Goal: Use online tool/utility: Utilize a website feature to perform a specific function

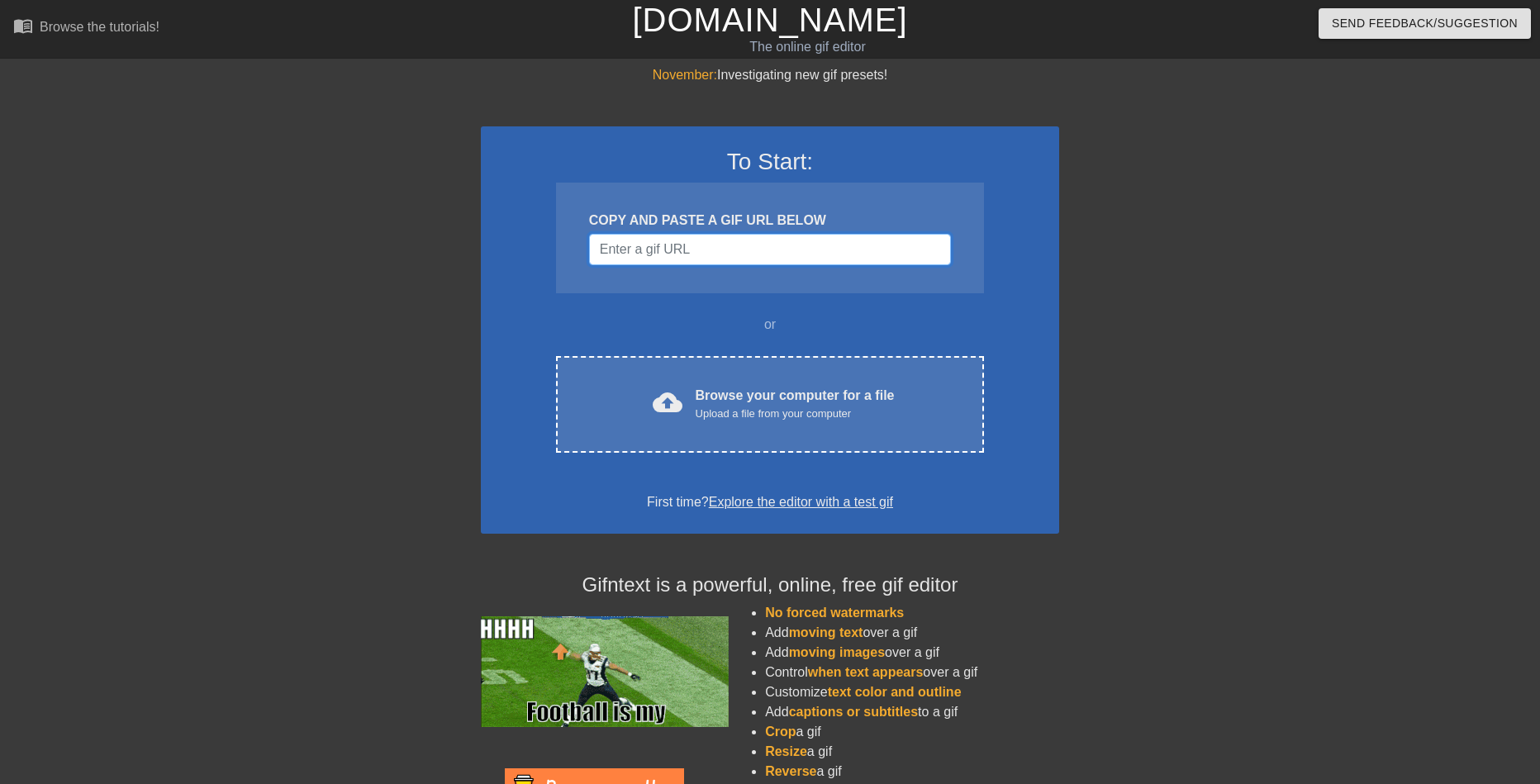
click at [738, 246] on input "Username" at bounding box center [770, 249] width 362 height 31
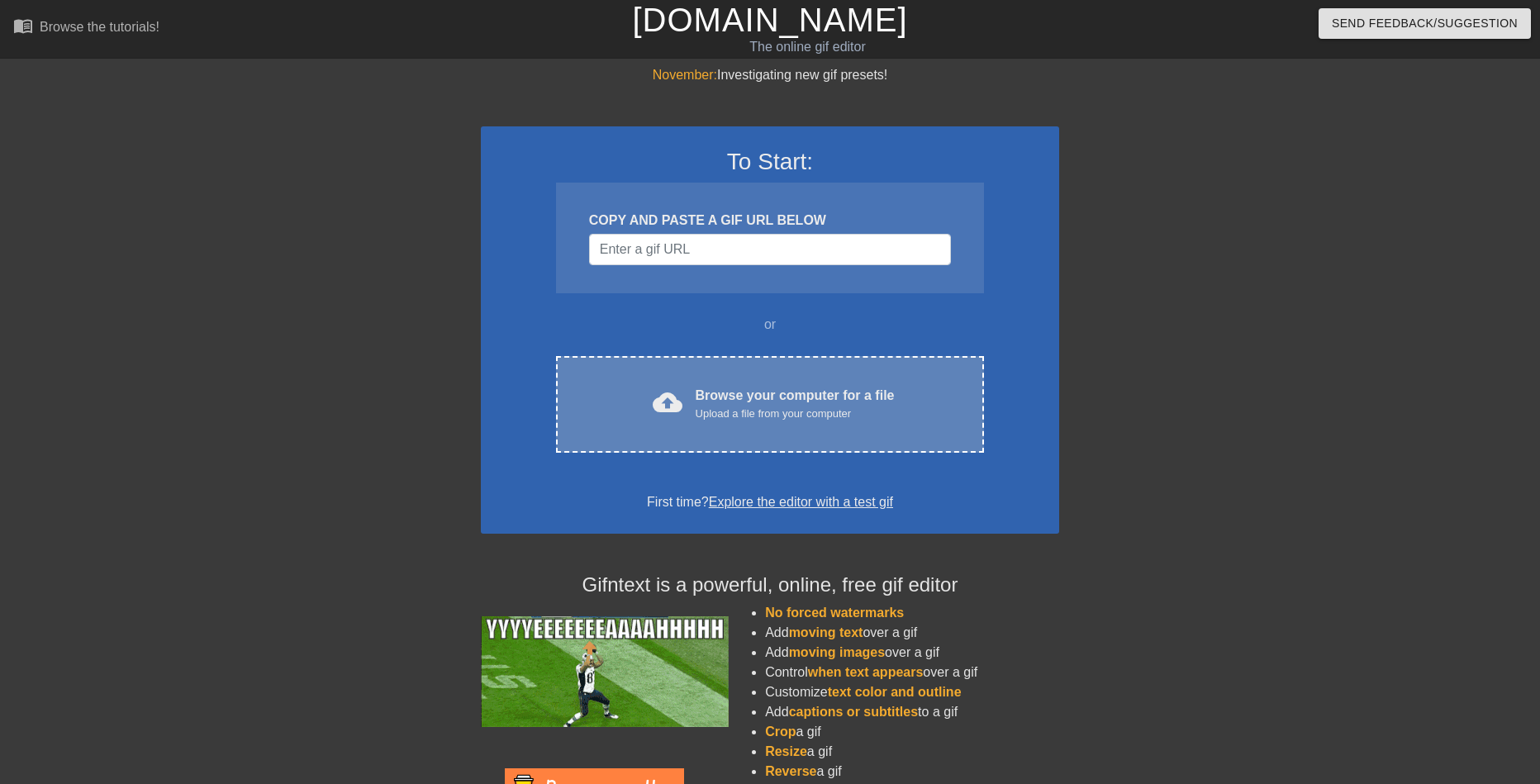
click at [699, 416] on div "Upload a file from your computer" at bounding box center [795, 414] width 199 height 17
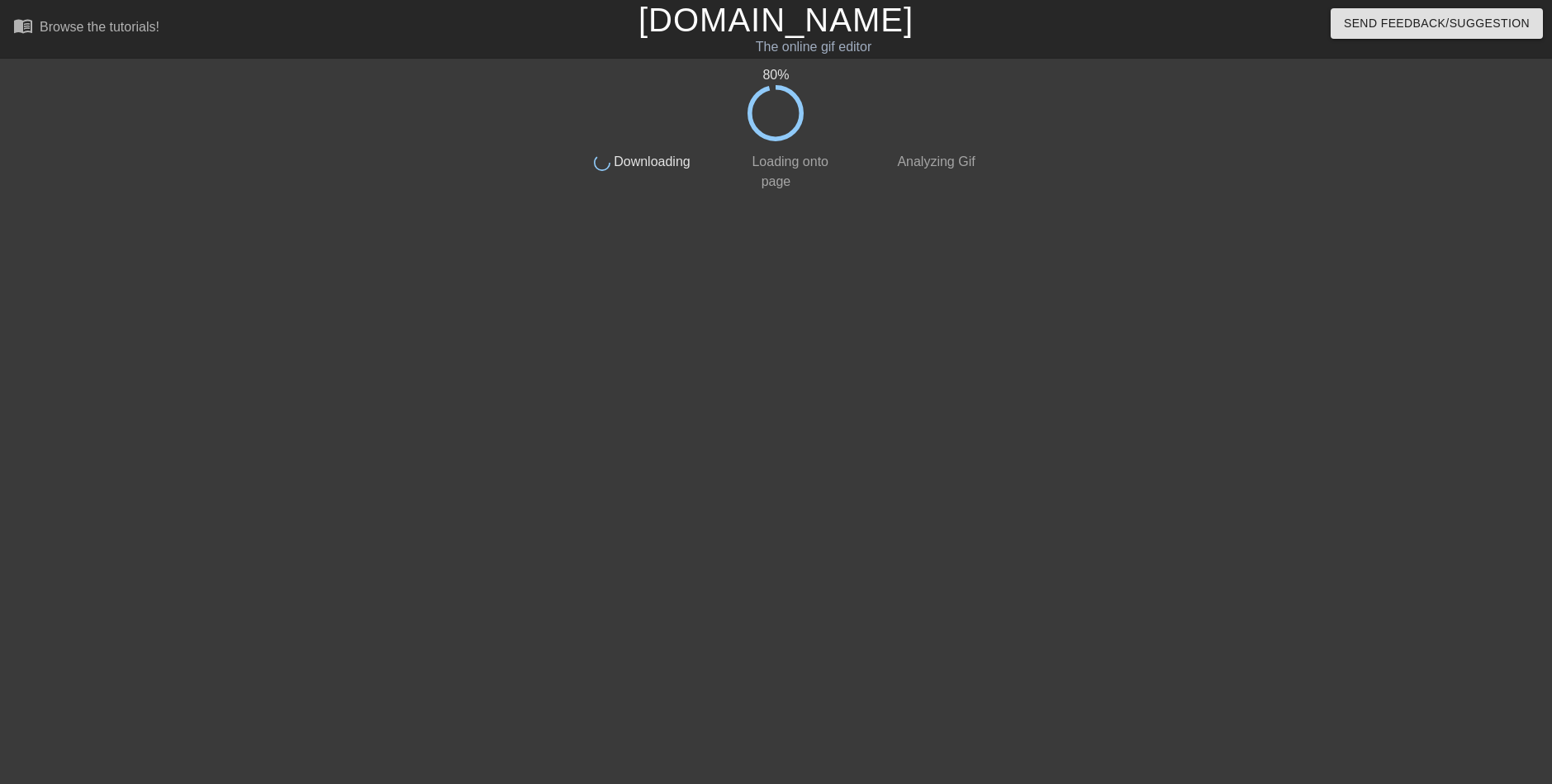
click at [291, 363] on div "80 % done Downloading done Loading onto page done Analyzing Gif" at bounding box center [776, 313] width 1552 height 496
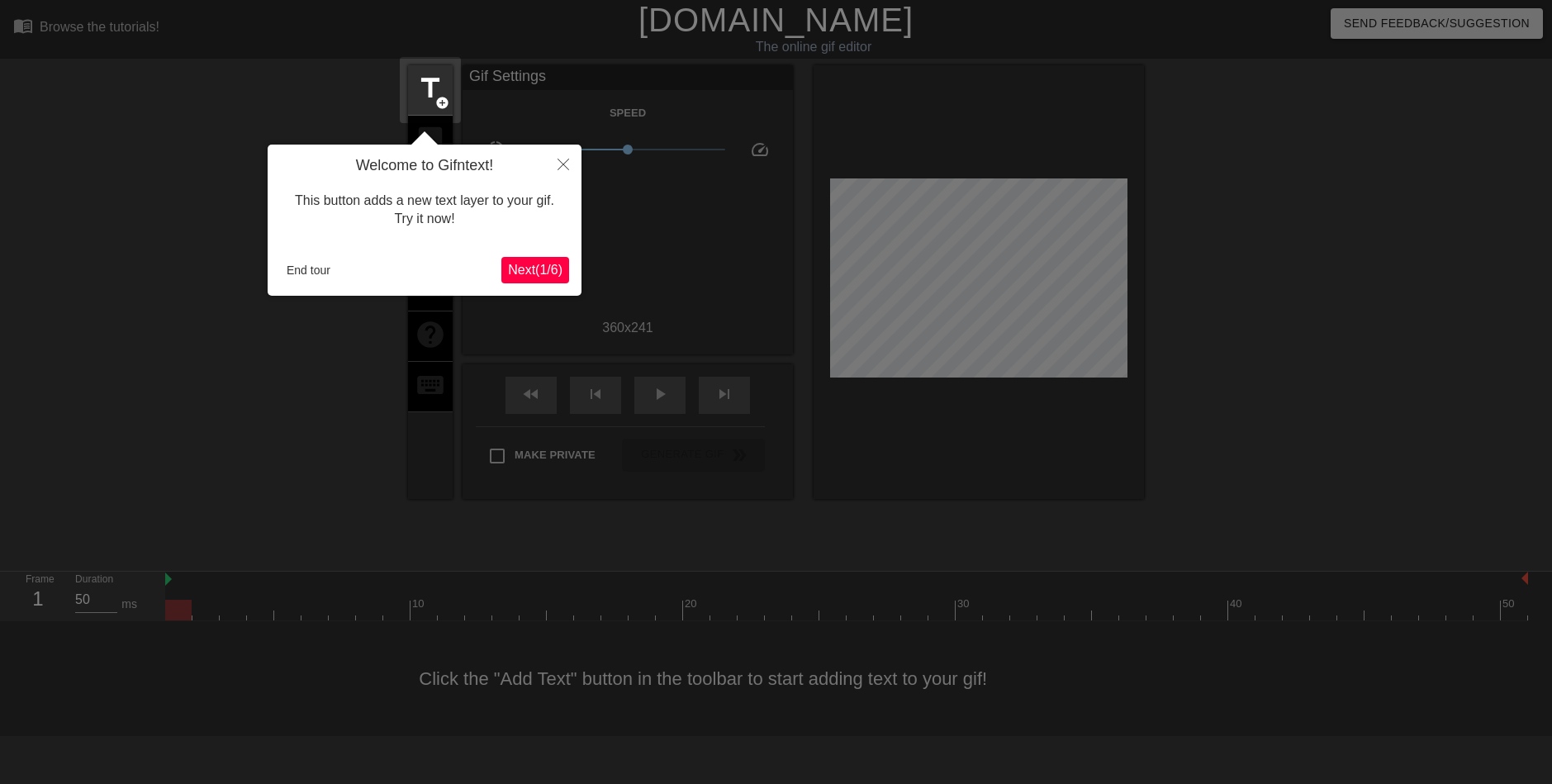
click at [548, 268] on span "Next ( 1 / 6 )" at bounding box center [535, 270] width 55 height 14
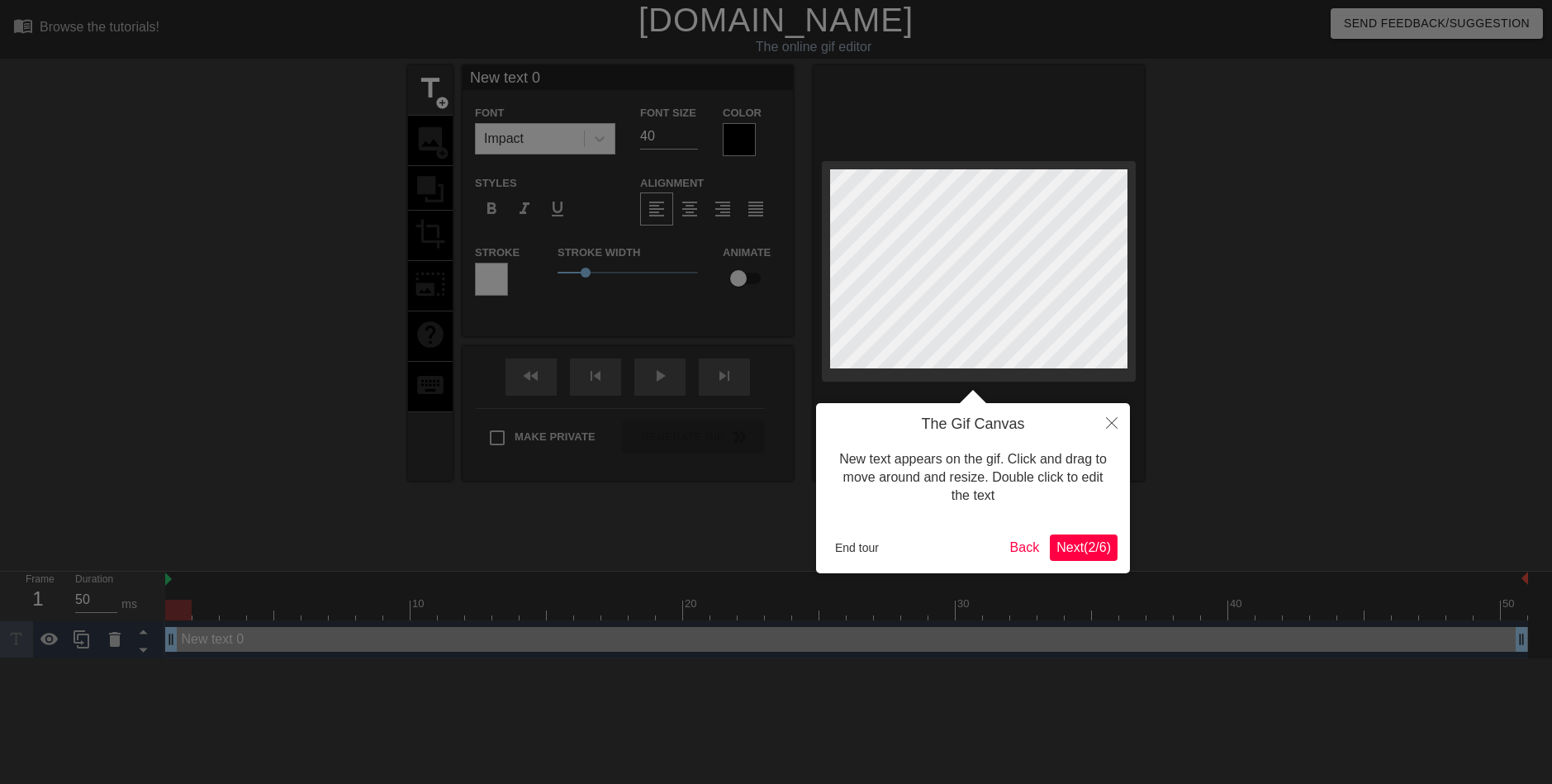
click at [1073, 544] on span "Next ( 2 / 6 )" at bounding box center [1083, 547] width 55 height 14
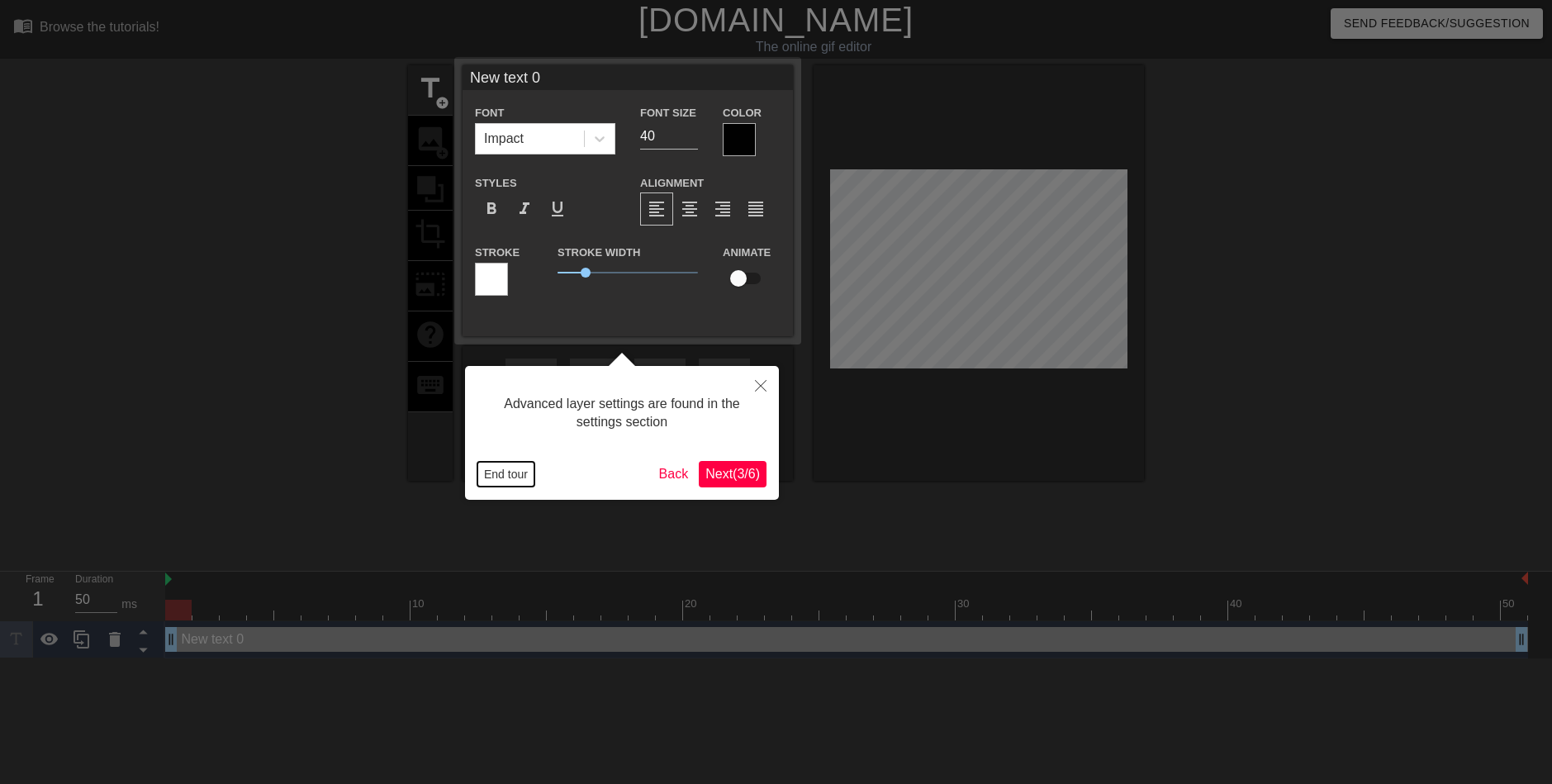
click at [508, 473] on button "End tour" at bounding box center [505, 474] width 57 height 25
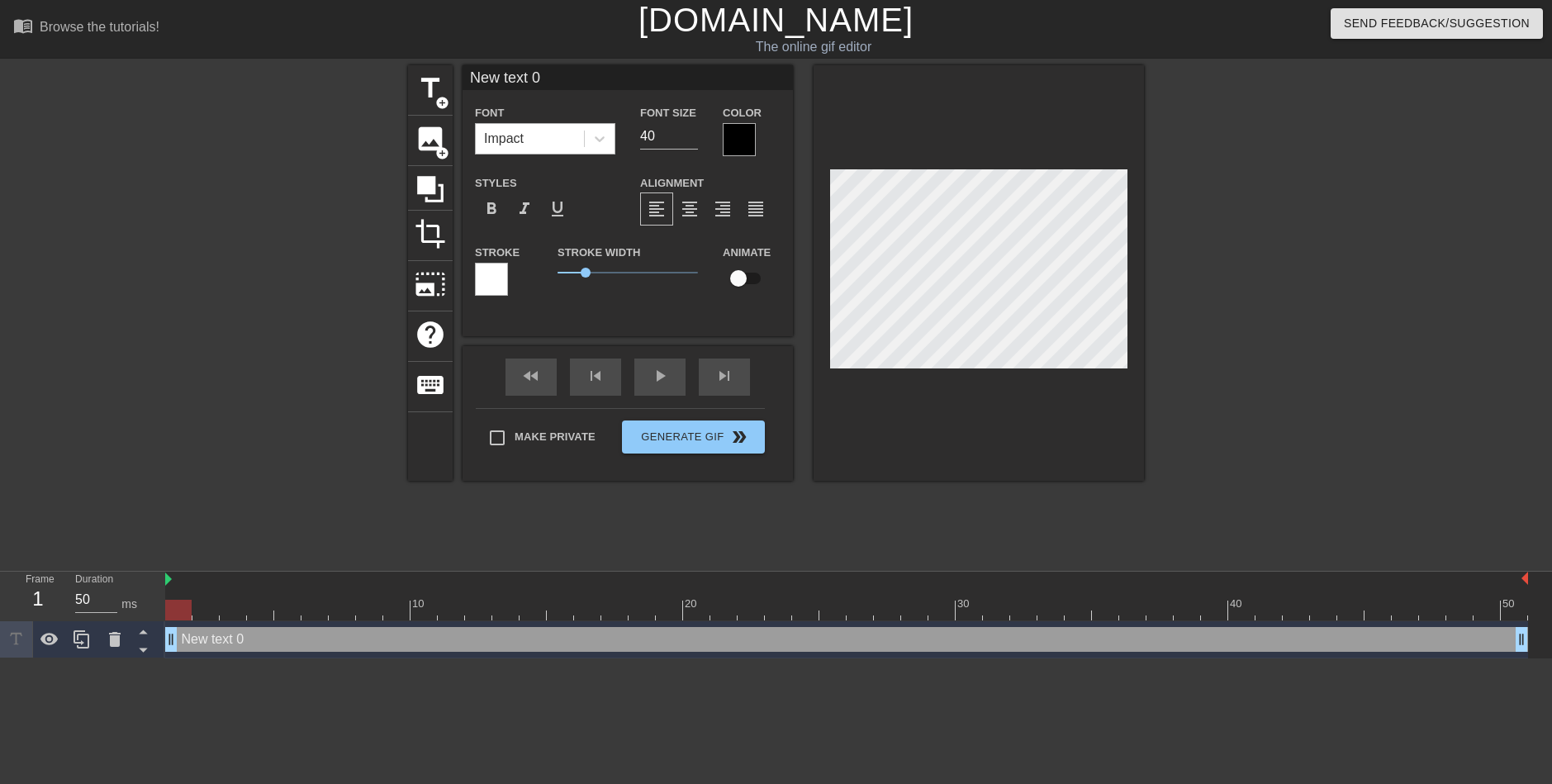
click at [565, 138] on div "Impact" at bounding box center [530, 139] width 108 height 30
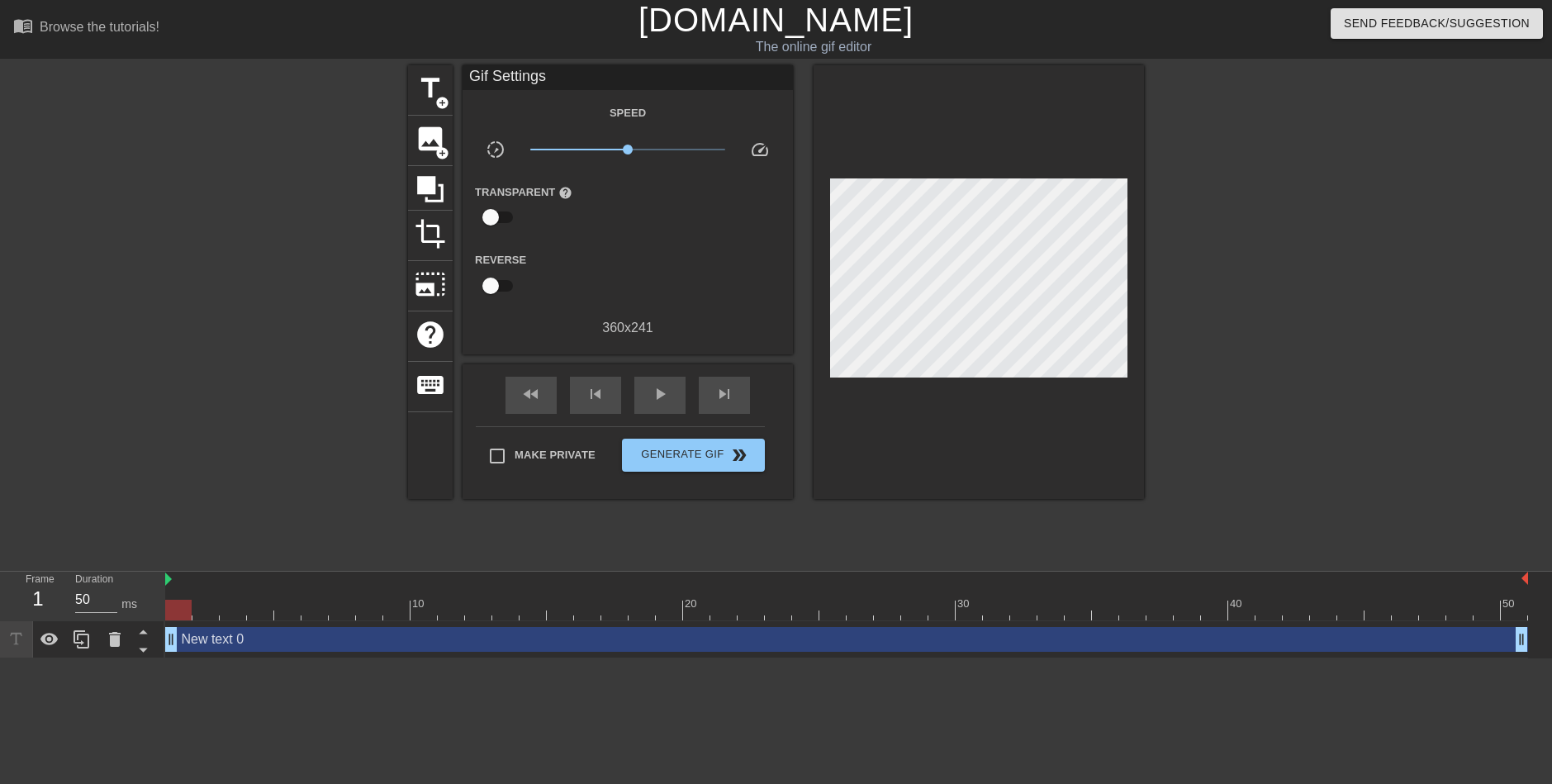
click at [891, 424] on div at bounding box center [979, 282] width 330 height 434
click at [429, 102] on span "title" at bounding box center [430, 88] width 31 height 31
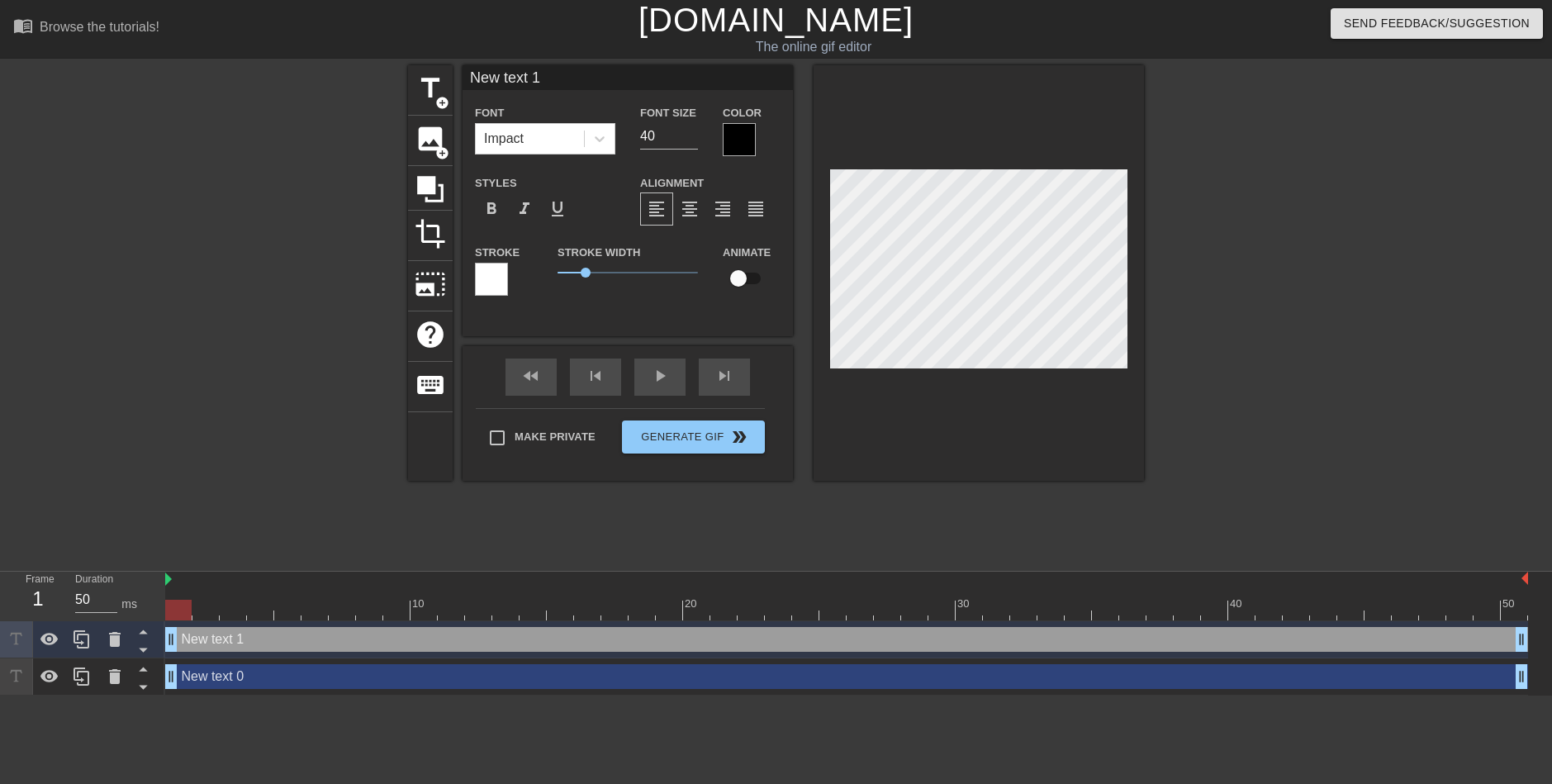
drag, startPoint x: 1004, startPoint y: 439, endPoint x: 1013, endPoint y: 440, distance: 8.4
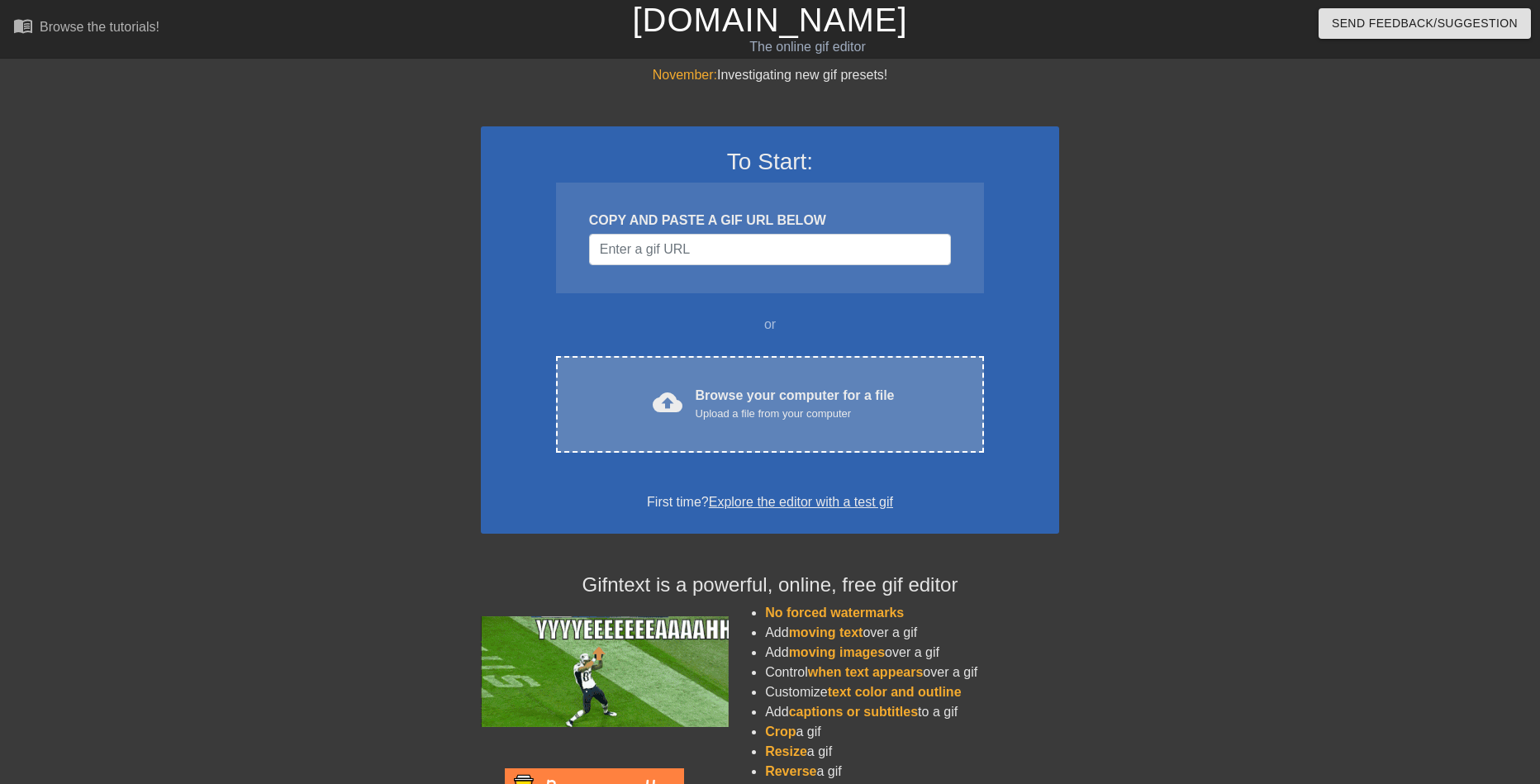
click at [770, 395] on div "Browse your computer for a file Upload a file from your computer" at bounding box center [795, 404] width 199 height 36
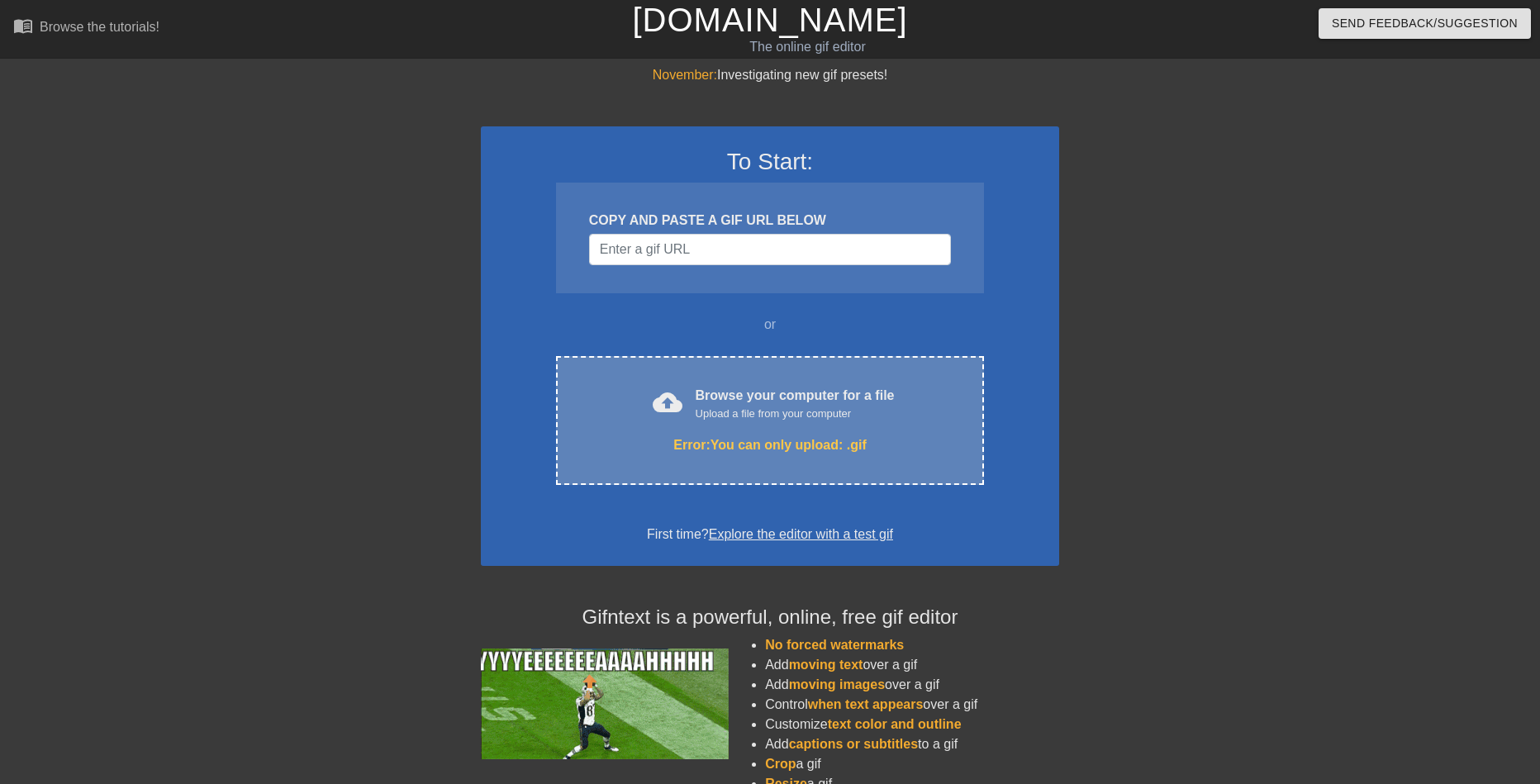
click at [708, 416] on div "Upload a file from your computer" at bounding box center [795, 414] width 199 height 17
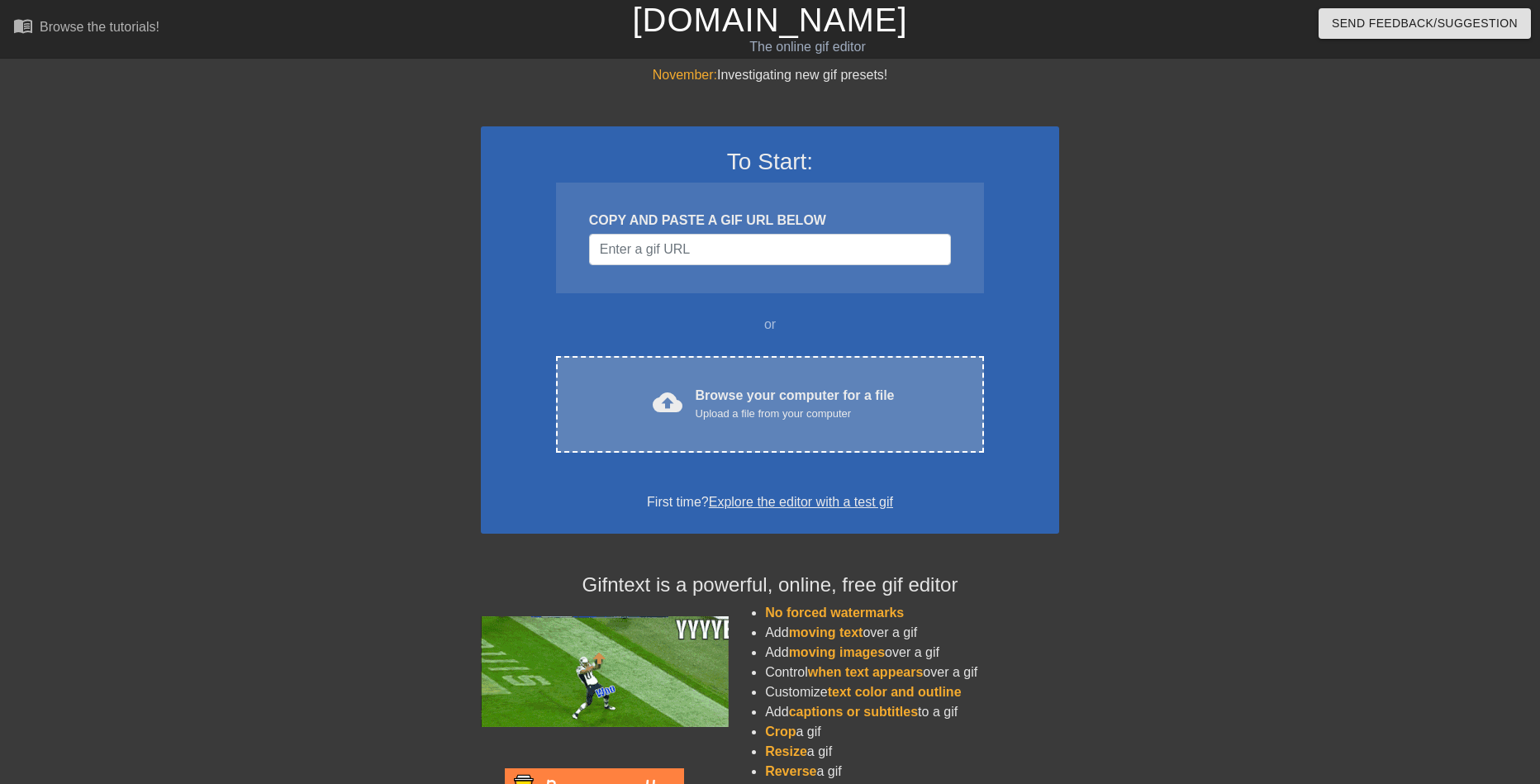
click at [700, 372] on div "cloud_upload Browse your computer for a file Upload a file from your computer C…" at bounding box center [770, 404] width 428 height 97
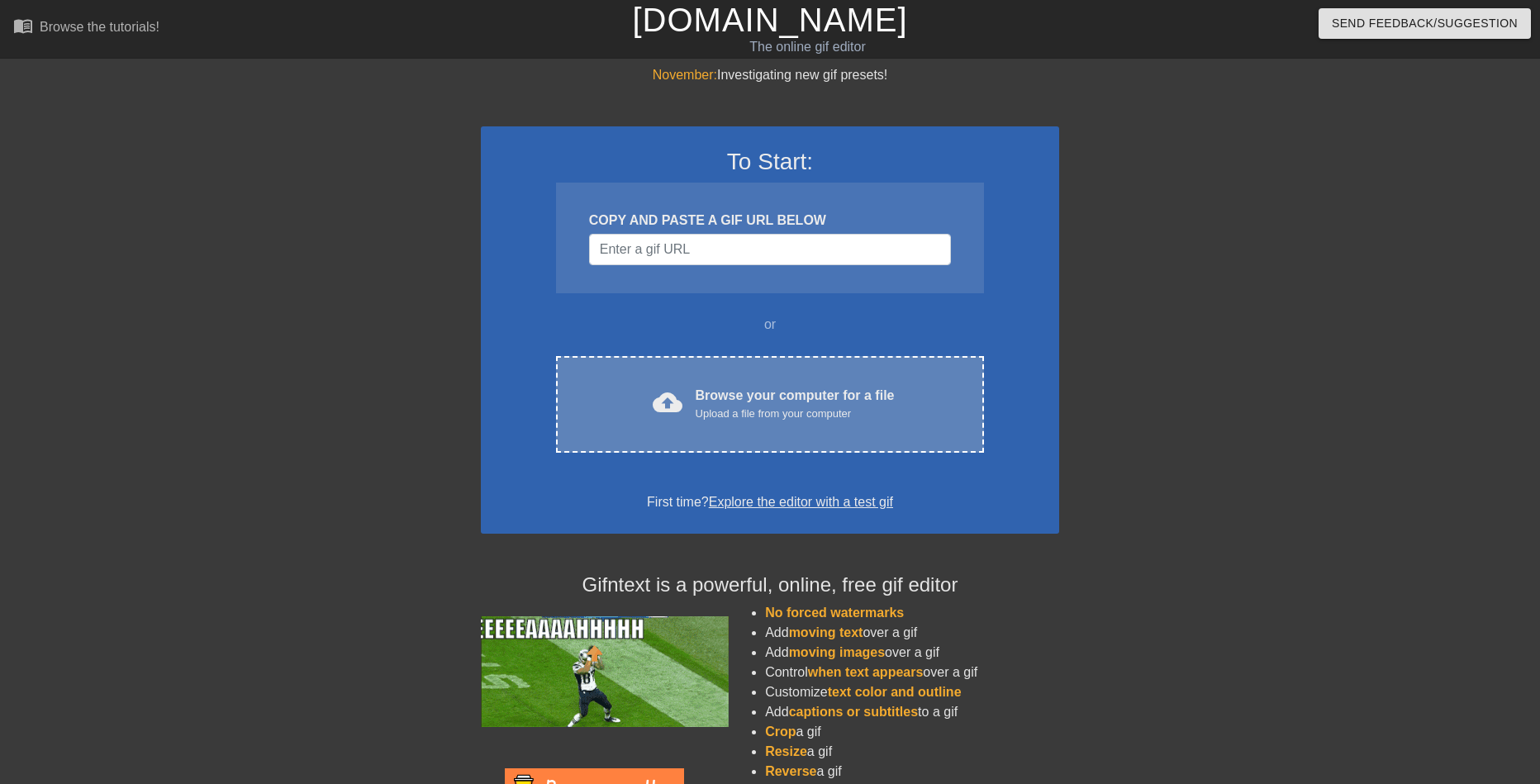
click at [710, 388] on div "Browse your computer for a file Upload a file from your computer" at bounding box center [795, 404] width 199 height 36
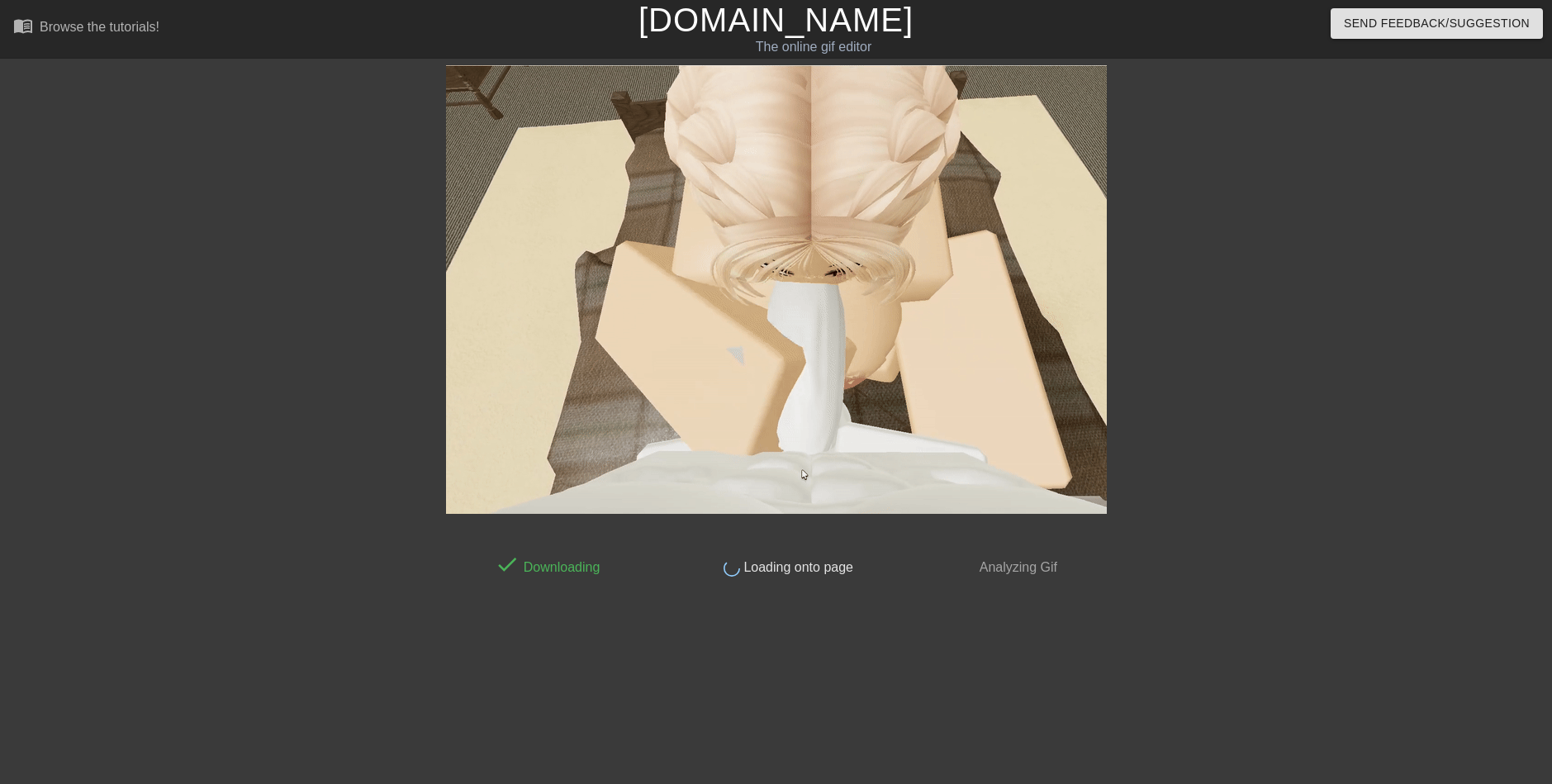
click at [156, 530] on div "done Downloading done Loading onto page done Analyzing Gif" at bounding box center [776, 321] width 1552 height 512
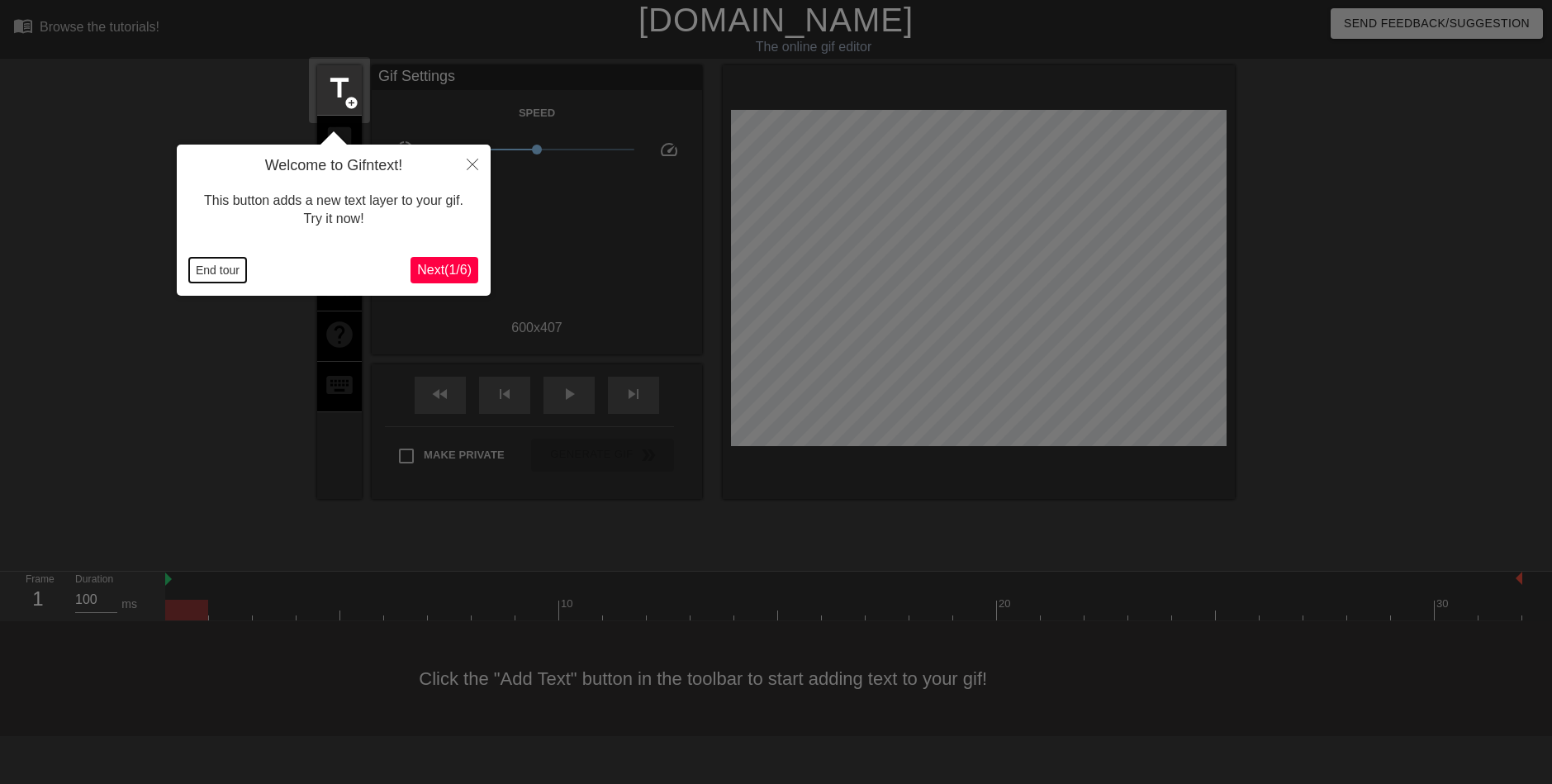
click at [229, 278] on button "End tour" at bounding box center [217, 270] width 57 height 25
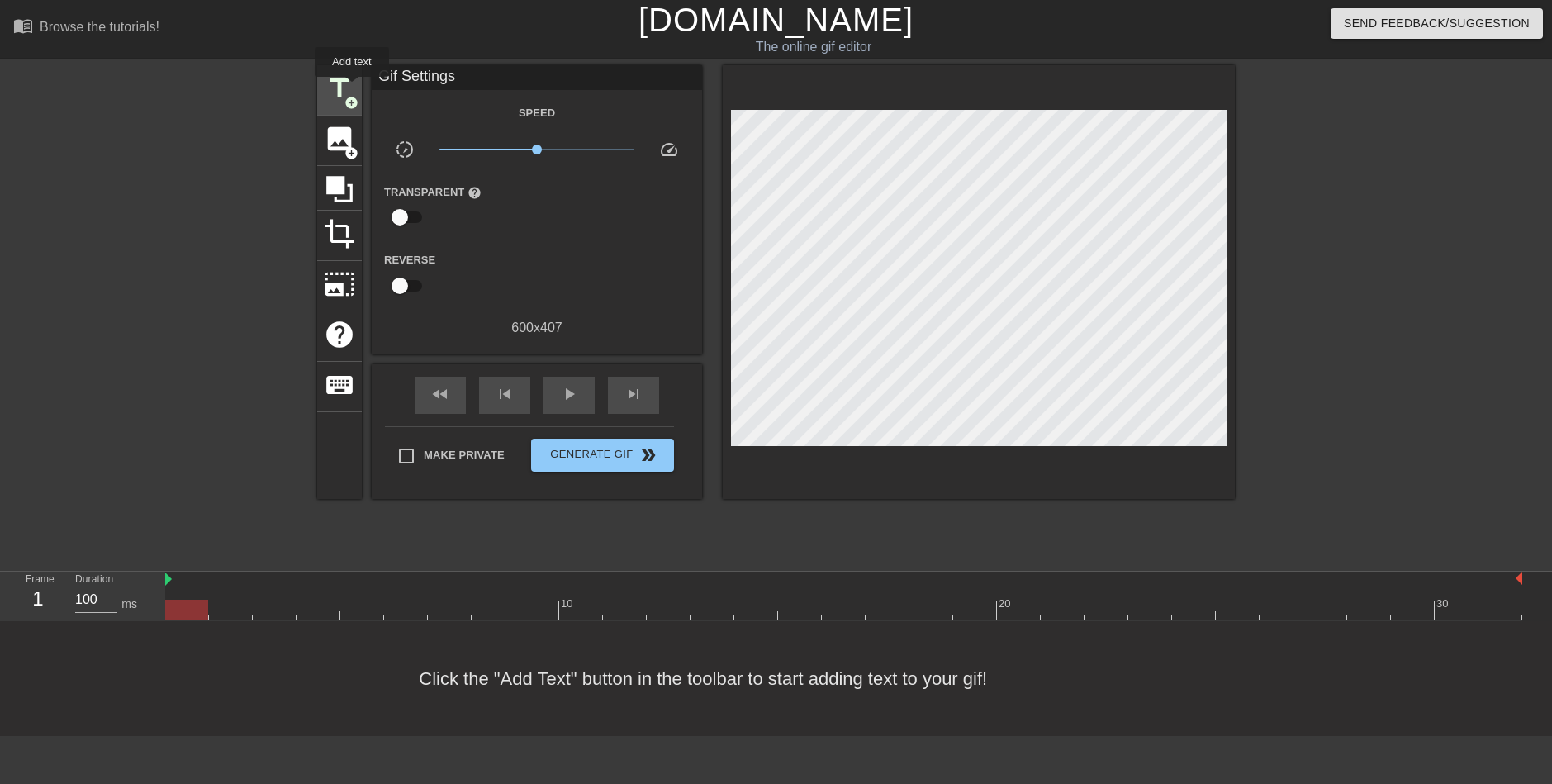
click at [346, 88] on span "title" at bounding box center [339, 88] width 31 height 31
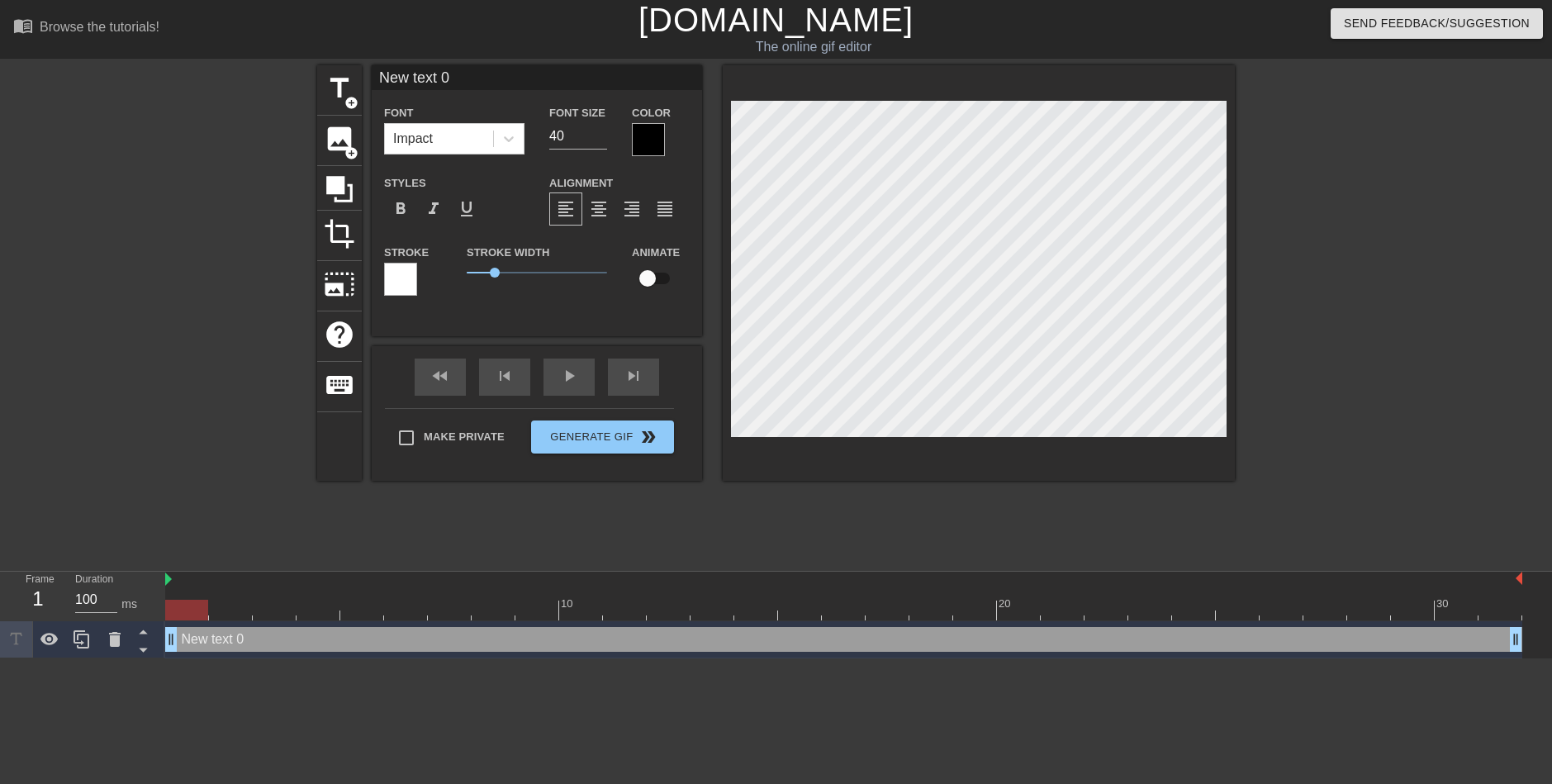
type input "havent washed it in a week - she still cleans it"
type textarea "havent washed it in a week - she still cleans it"
click at [1357, 395] on div at bounding box center [1379, 313] width 248 height 496
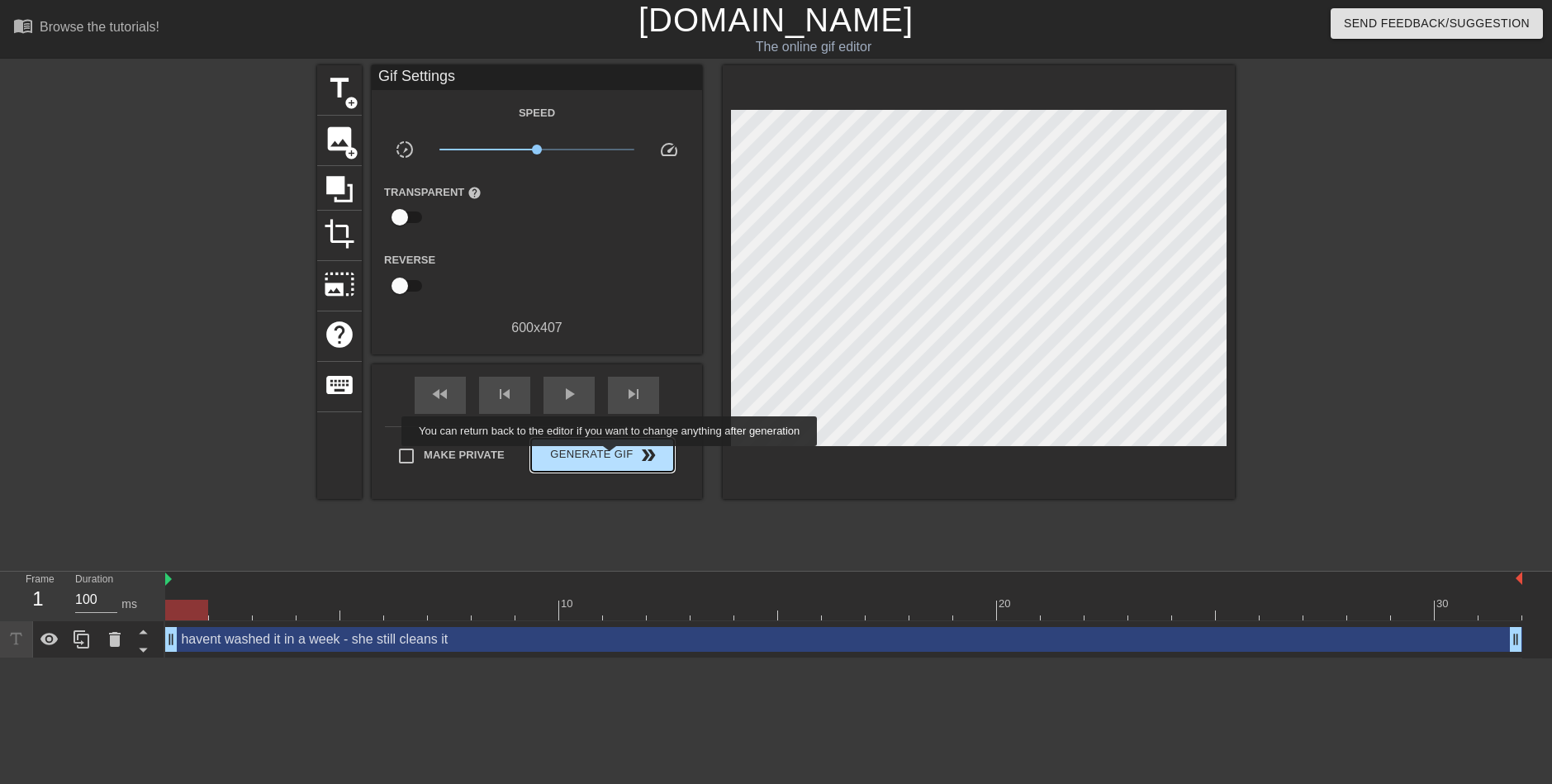
click at [611, 458] on span "Generate Gif double_arrow" at bounding box center [603, 455] width 130 height 20
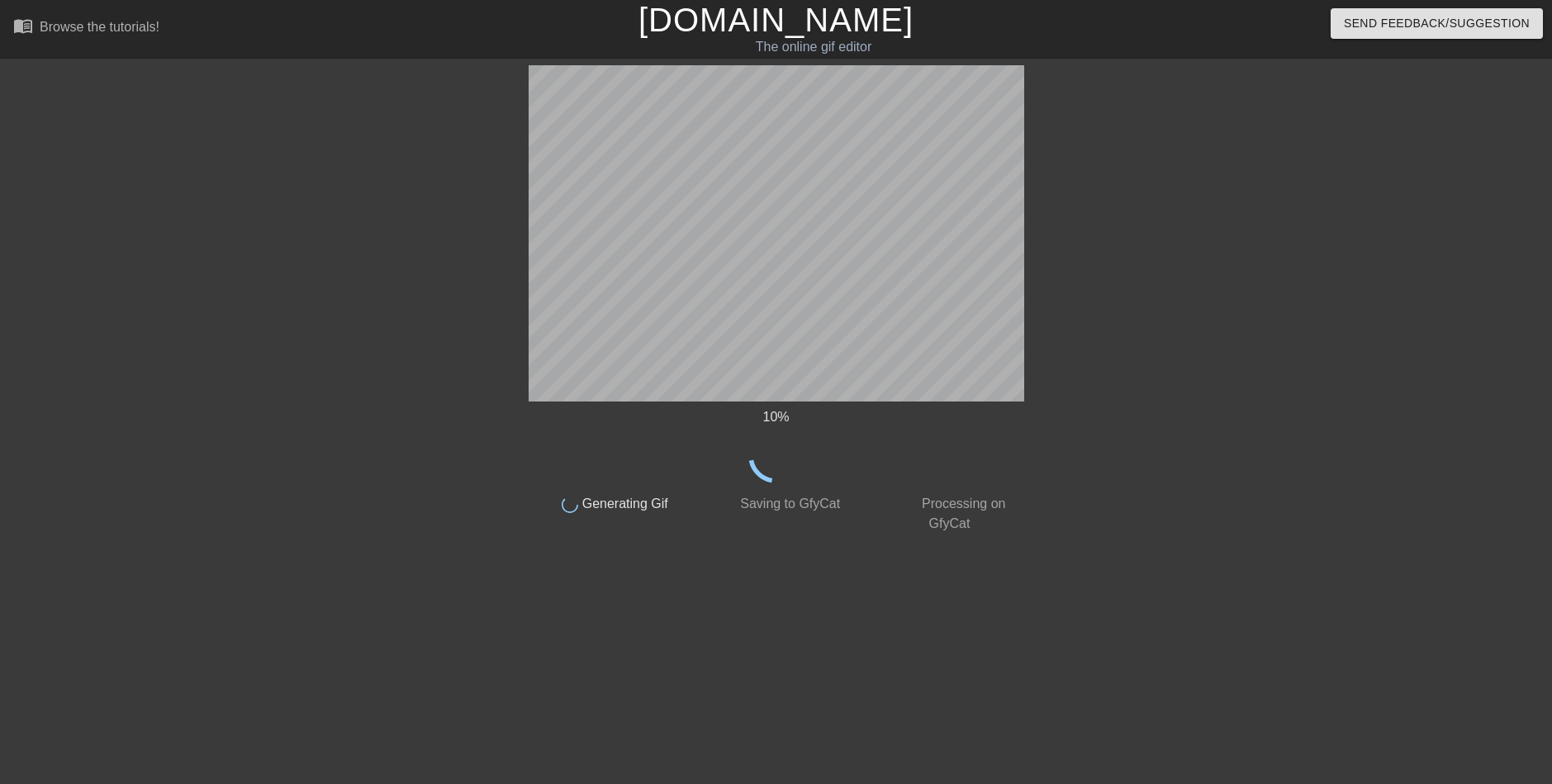
click at [374, 568] on html "menu_book Browse the tutorials! Gifntext.com The online gif editor Send Feedbac…" at bounding box center [776, 284] width 1552 height 568
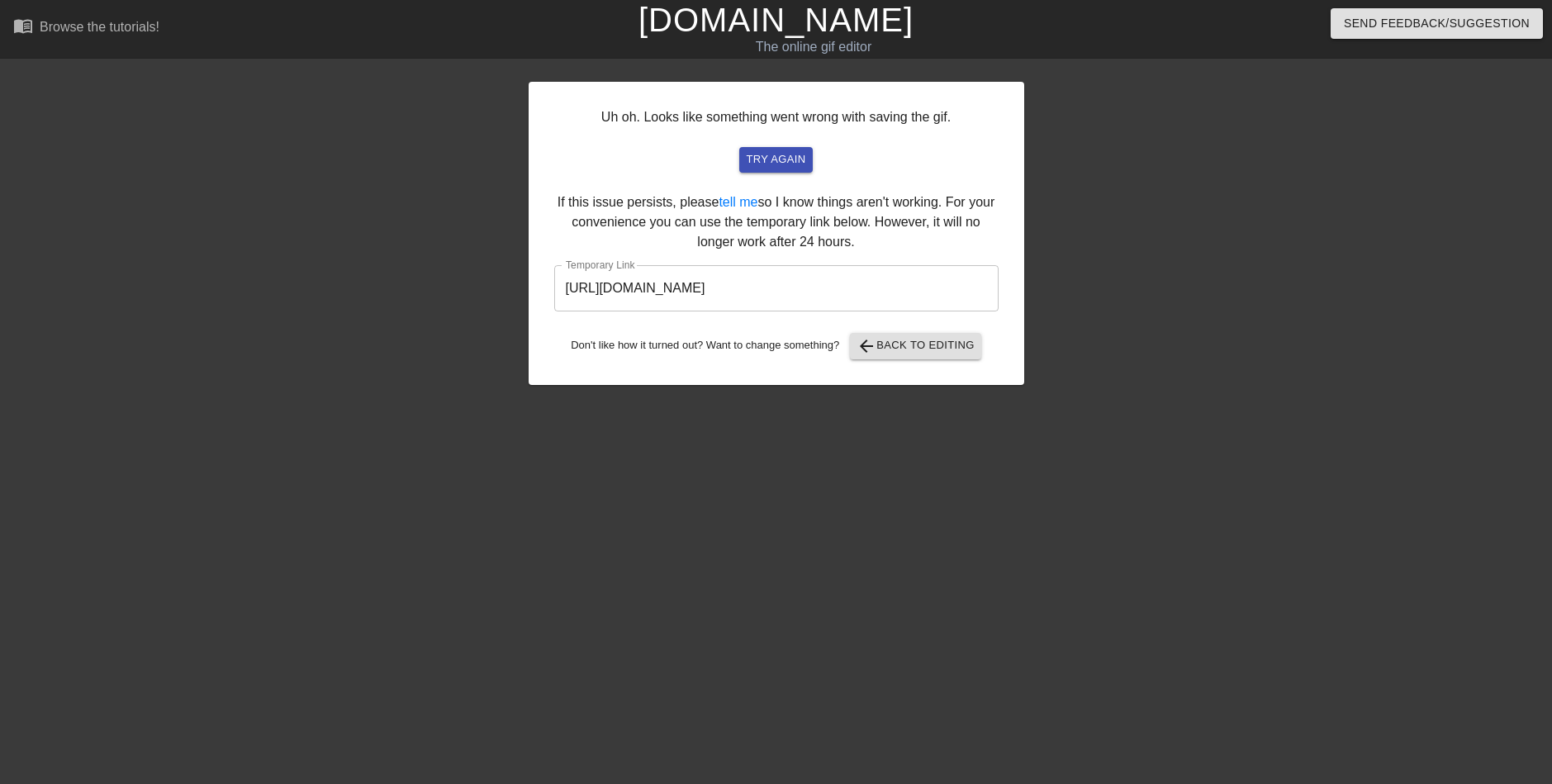
click at [786, 300] on input "https://www.gifntext.com/temp_generations/SZ8ikKuc.gif" at bounding box center [776, 288] width 444 height 46
click at [794, 159] on span "try again" at bounding box center [775, 159] width 59 height 19
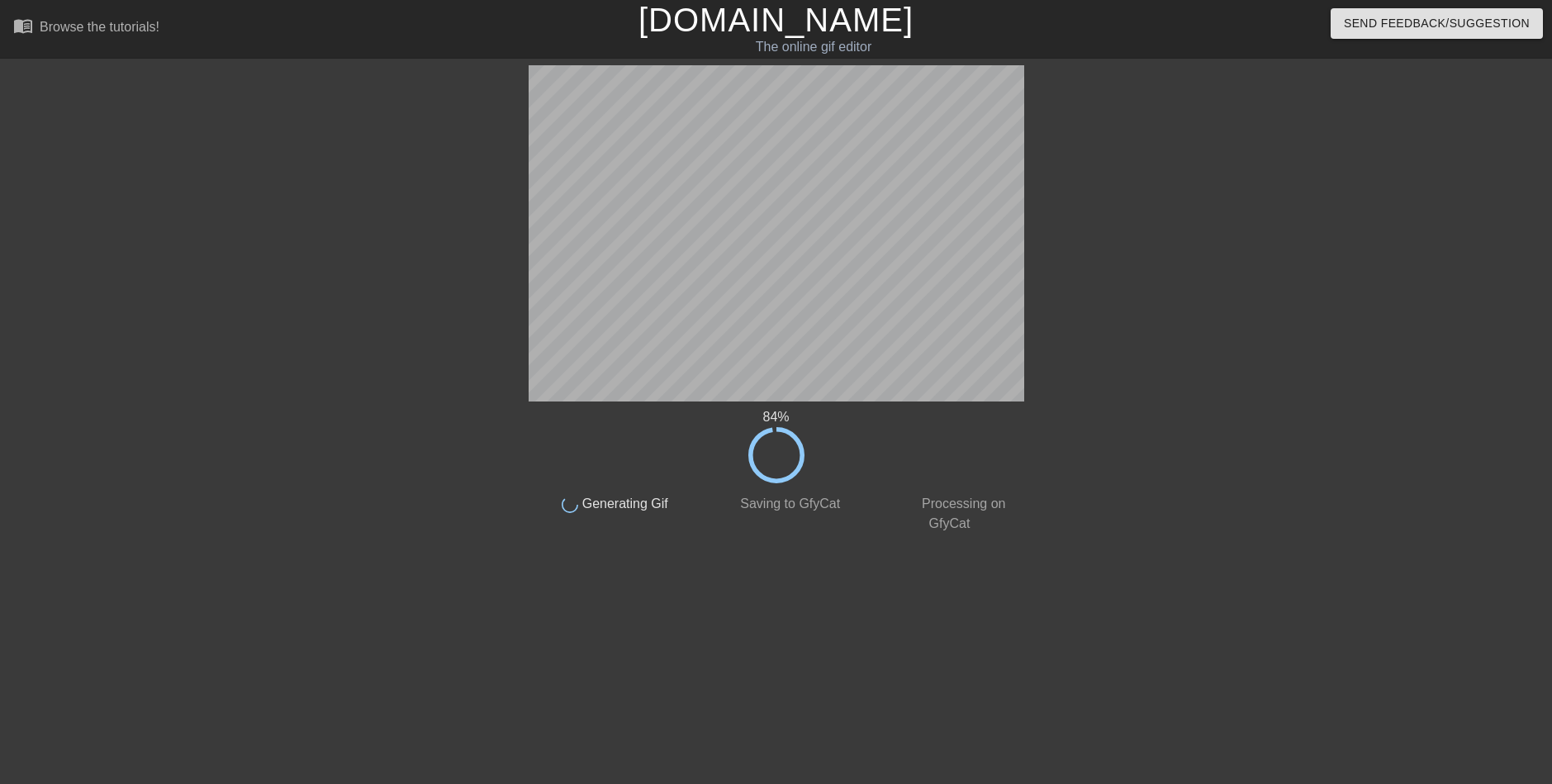
click at [947, 481] on div "84 %" at bounding box center [777, 445] width 496 height 76
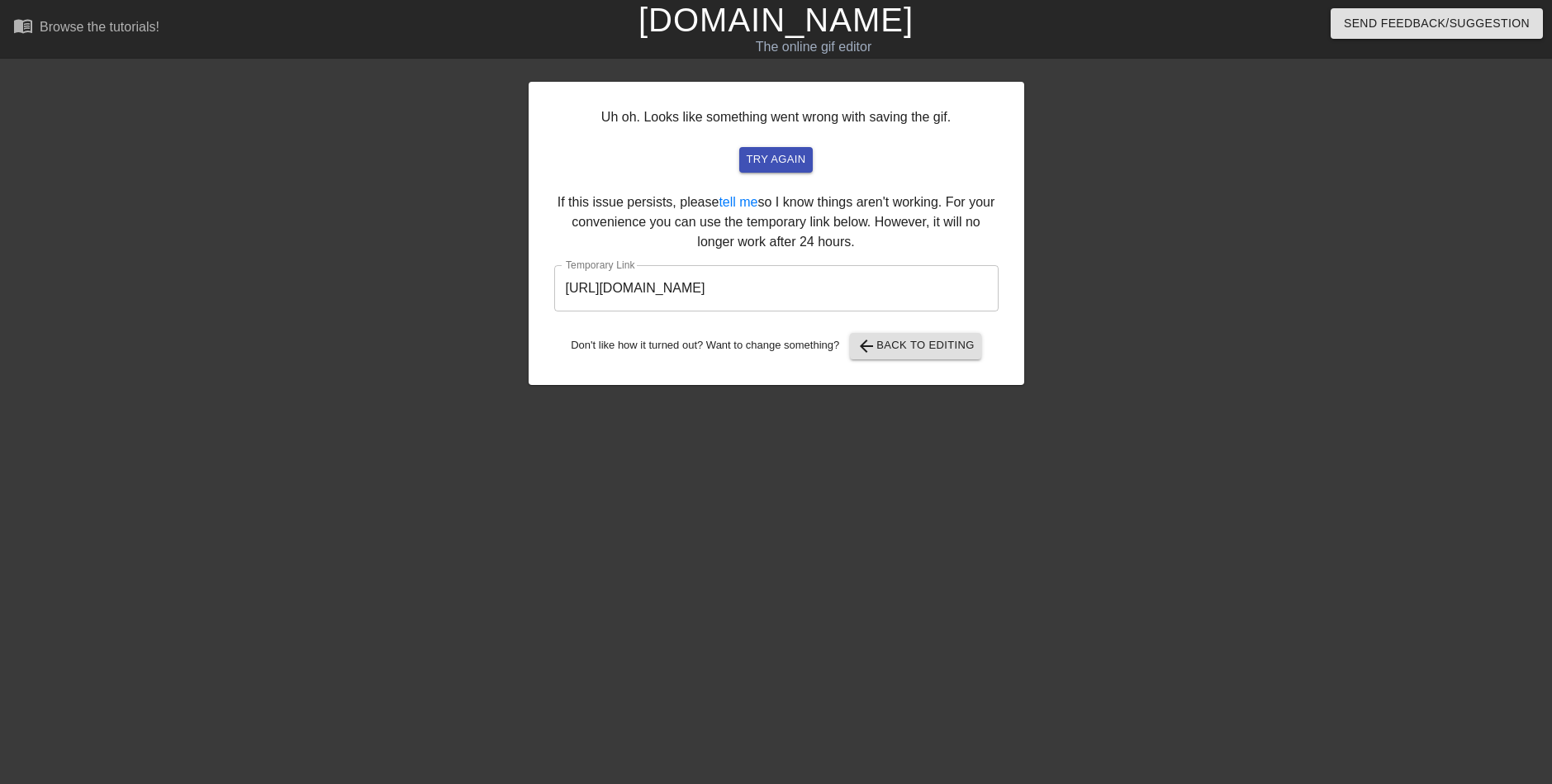
click at [719, 289] on input "https://www.gifntext.com/temp_generations/y5RQRe2W.gif" at bounding box center [776, 288] width 444 height 46
click at [805, 300] on input "https://www.gifntext.com/temp_generations/y5RQRe2W.gif" at bounding box center [776, 288] width 444 height 46
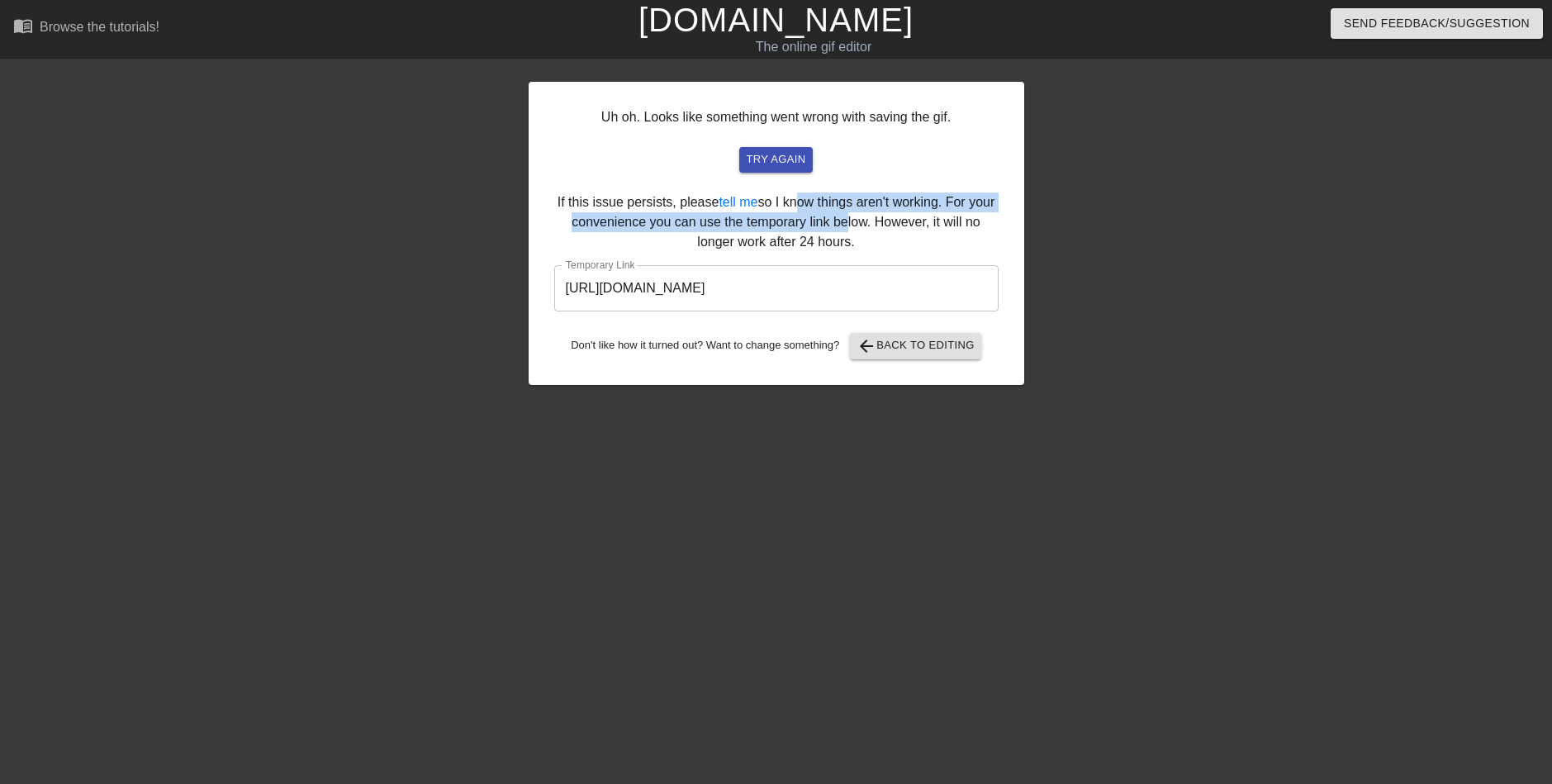
drag, startPoint x: 790, startPoint y: 173, endPoint x: 837, endPoint y: 226, distance: 71.4
click at [837, 226] on div "Uh oh. Looks like something went wrong with saving the gif. try again If this i…" at bounding box center [777, 233] width 496 height 303
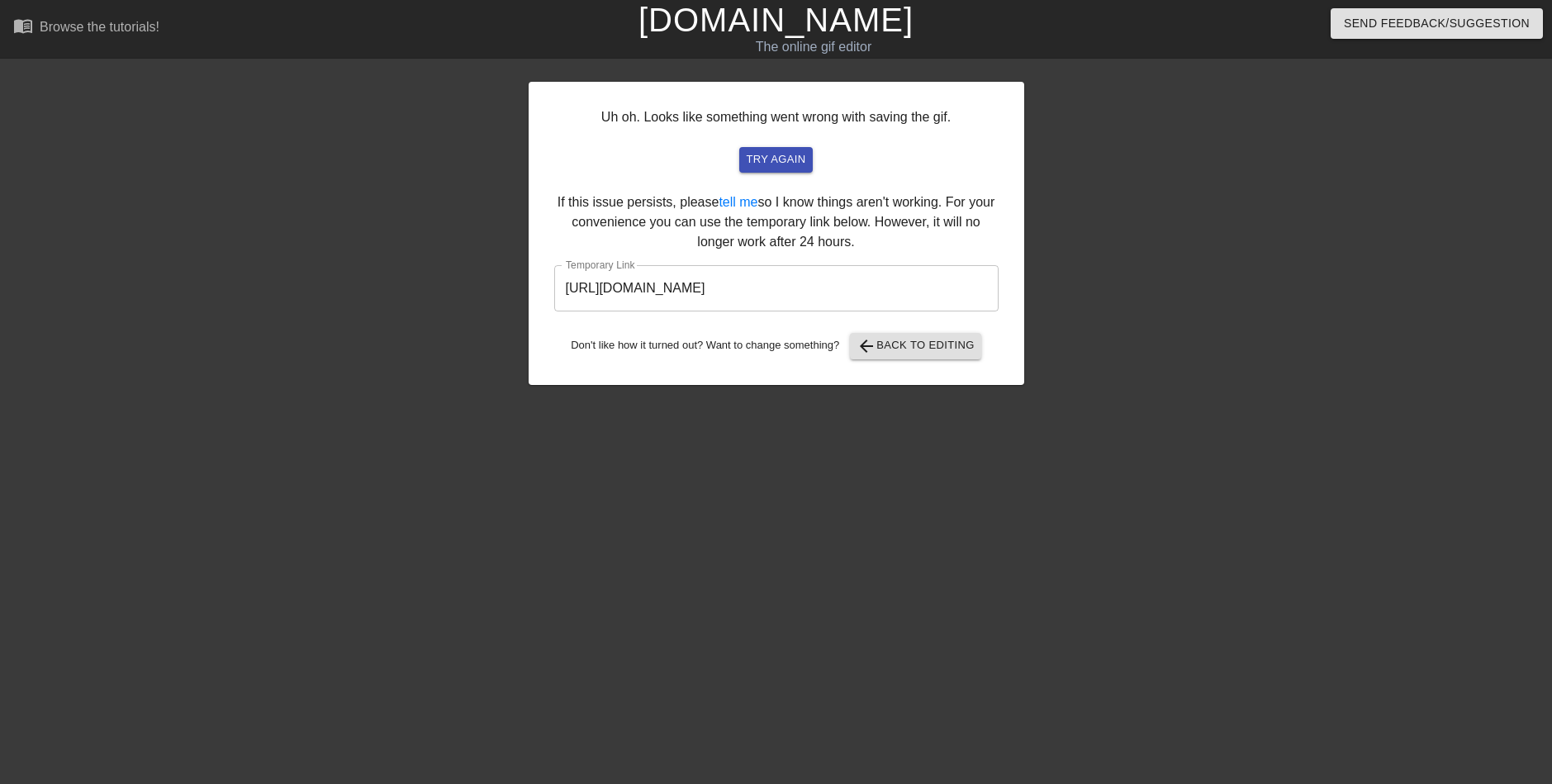
click at [882, 330] on div "Uh oh. Looks like something went wrong with saving the gif. try again If this i…" at bounding box center [777, 233] width 496 height 303
click at [881, 342] on span "arrow_back Back to Editing" at bounding box center [916, 346] width 118 height 20
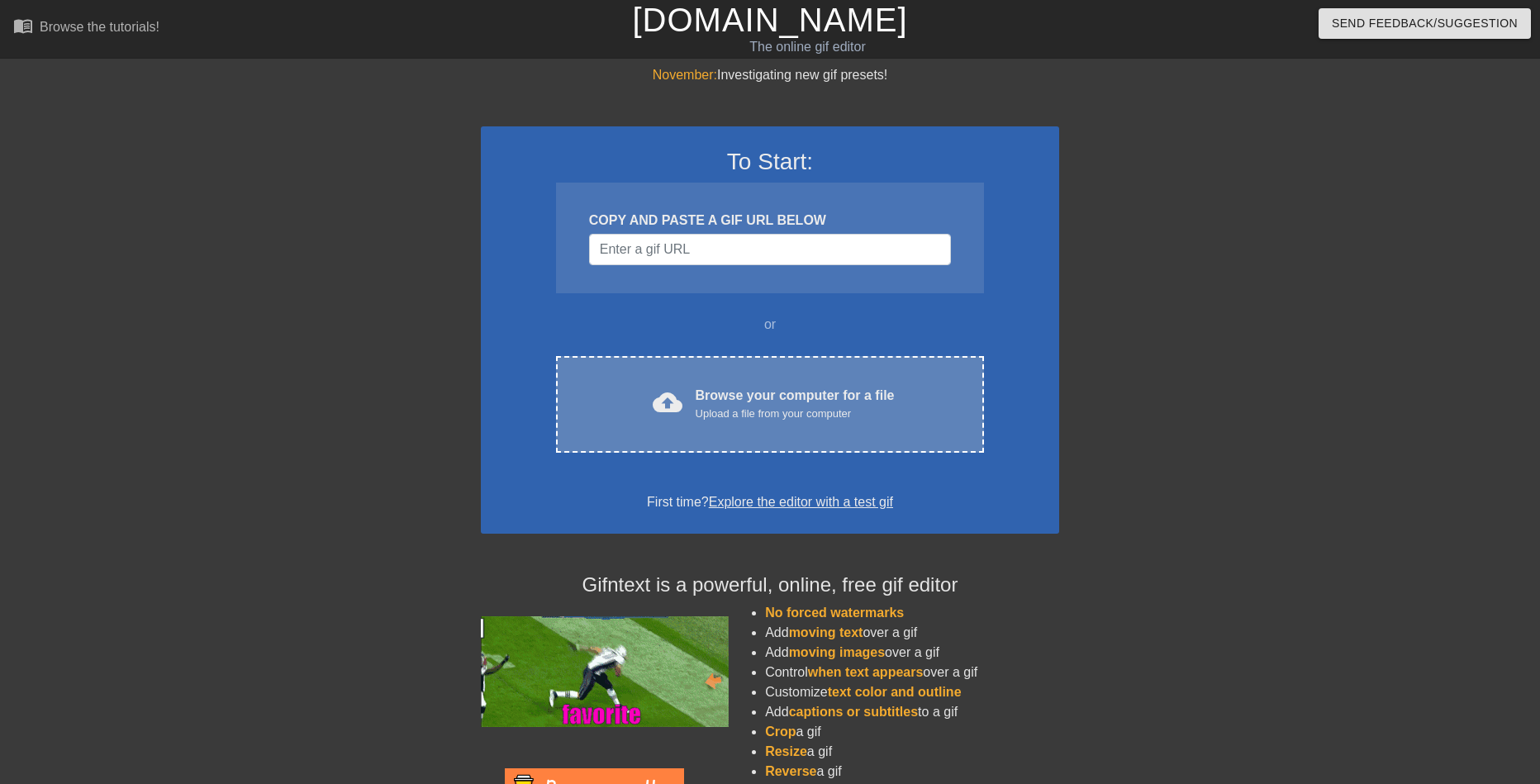
click at [772, 381] on div "cloud_upload Browse your computer for a file Upload a file from your computer C…" at bounding box center [770, 404] width 428 height 97
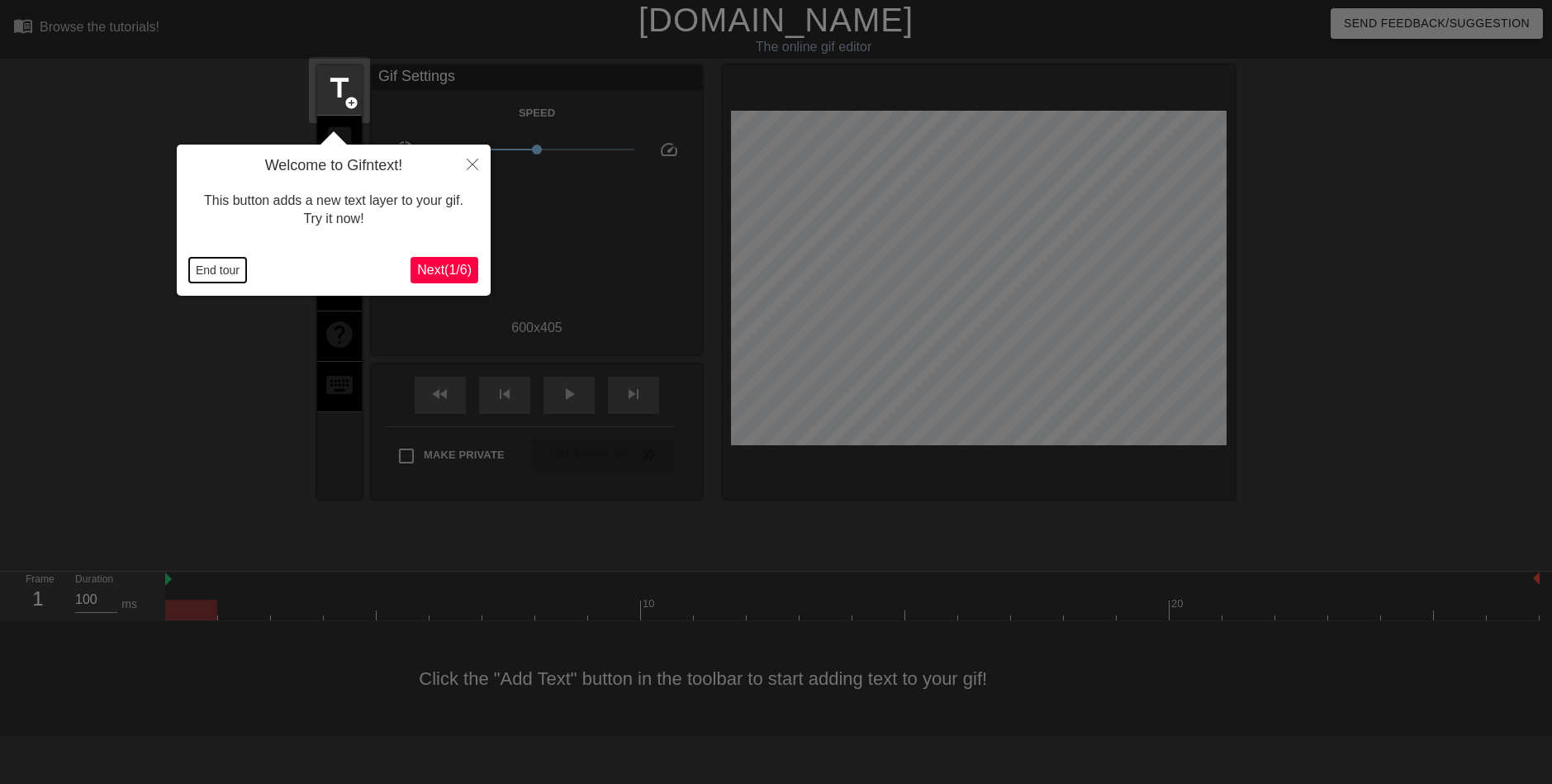
click at [216, 259] on button "End tour" at bounding box center [217, 270] width 57 height 25
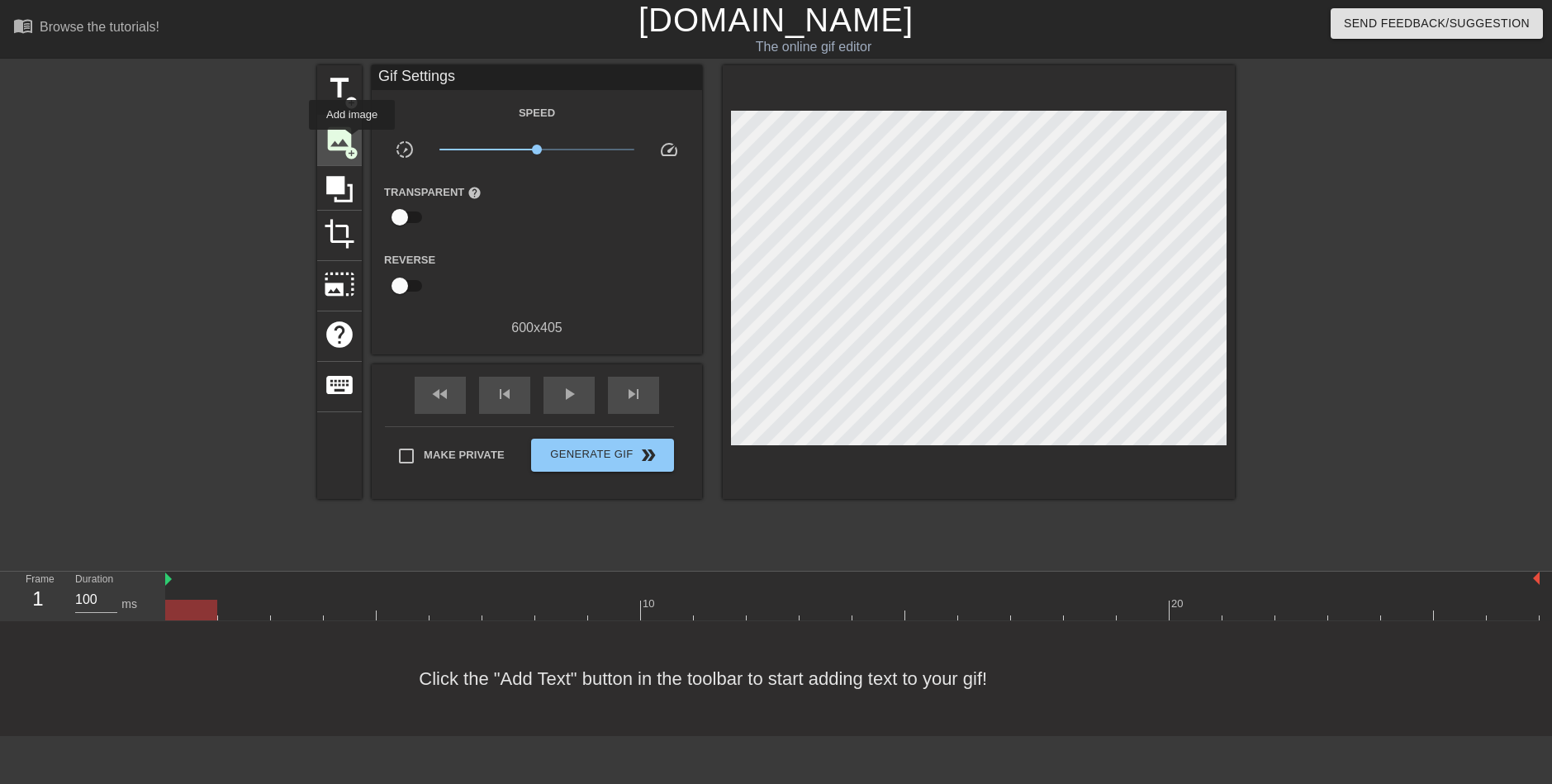
click at [352, 141] on span "image" at bounding box center [339, 138] width 31 height 31
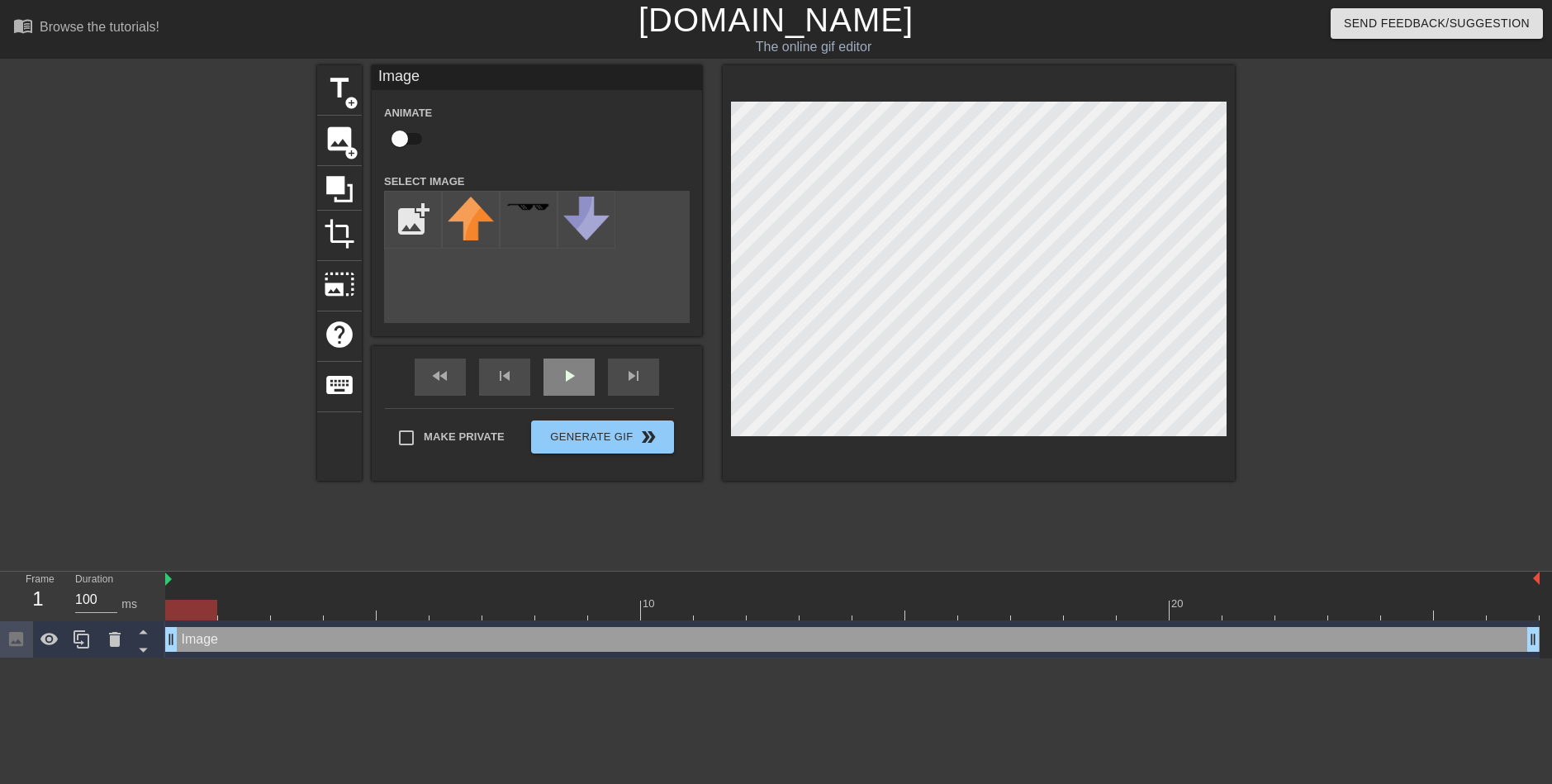
click at [549, 358] on div "title add_circle image add_circle crop photo_size_select_large help keyboard Im…" at bounding box center [776, 272] width 918 height 415
click at [345, 89] on span "title" at bounding box center [339, 88] width 31 height 31
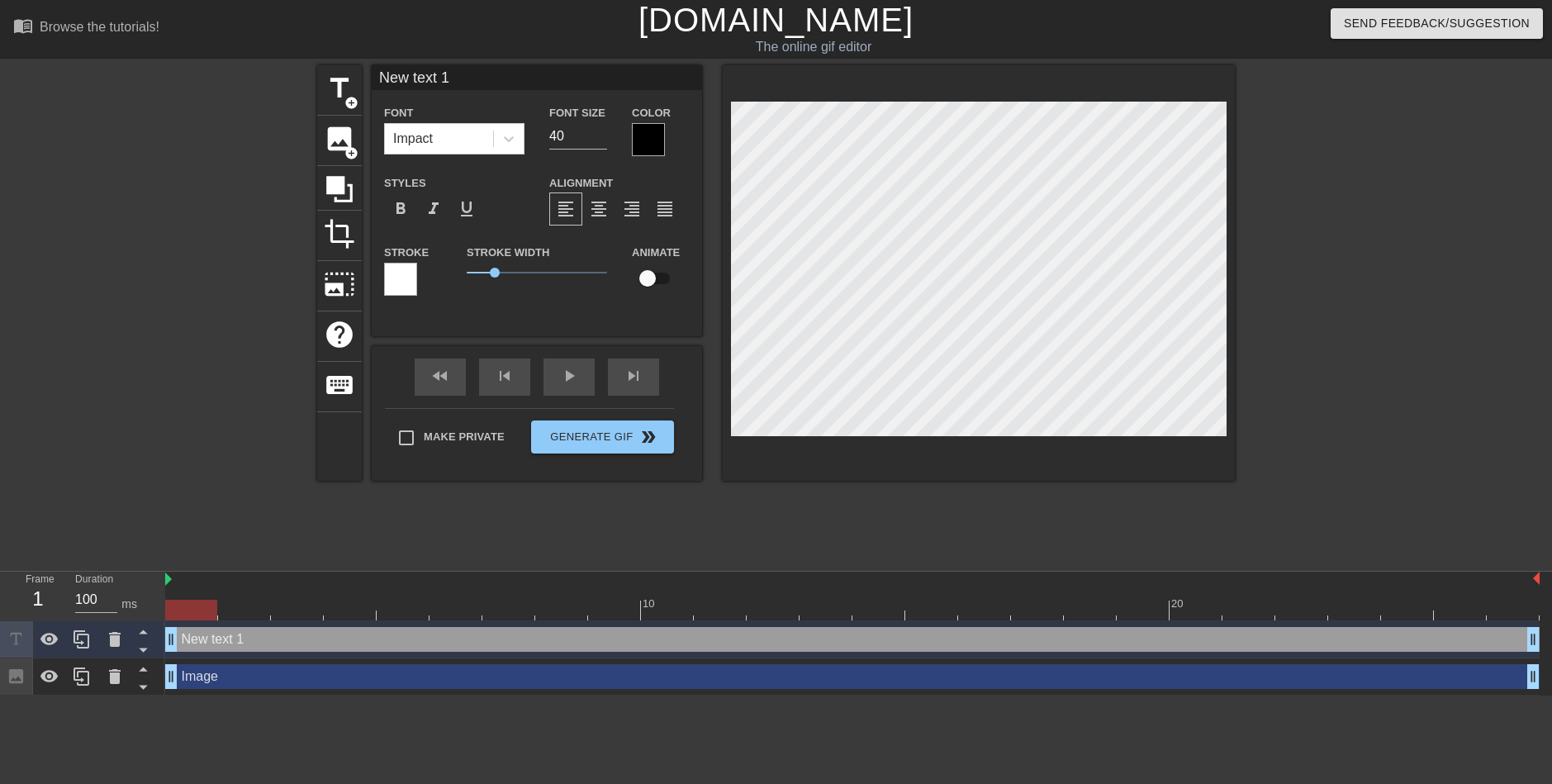
scroll to position [2, 3]
drag, startPoint x: 251, startPoint y: 548, endPoint x: 632, endPoint y: 415, distance: 403.1
click at [251, 548] on div at bounding box center [174, 313] width 248 height 496
type input "Would be a shame if youd kill yourself"
type textarea "Would be a shame if youd kill yourself"
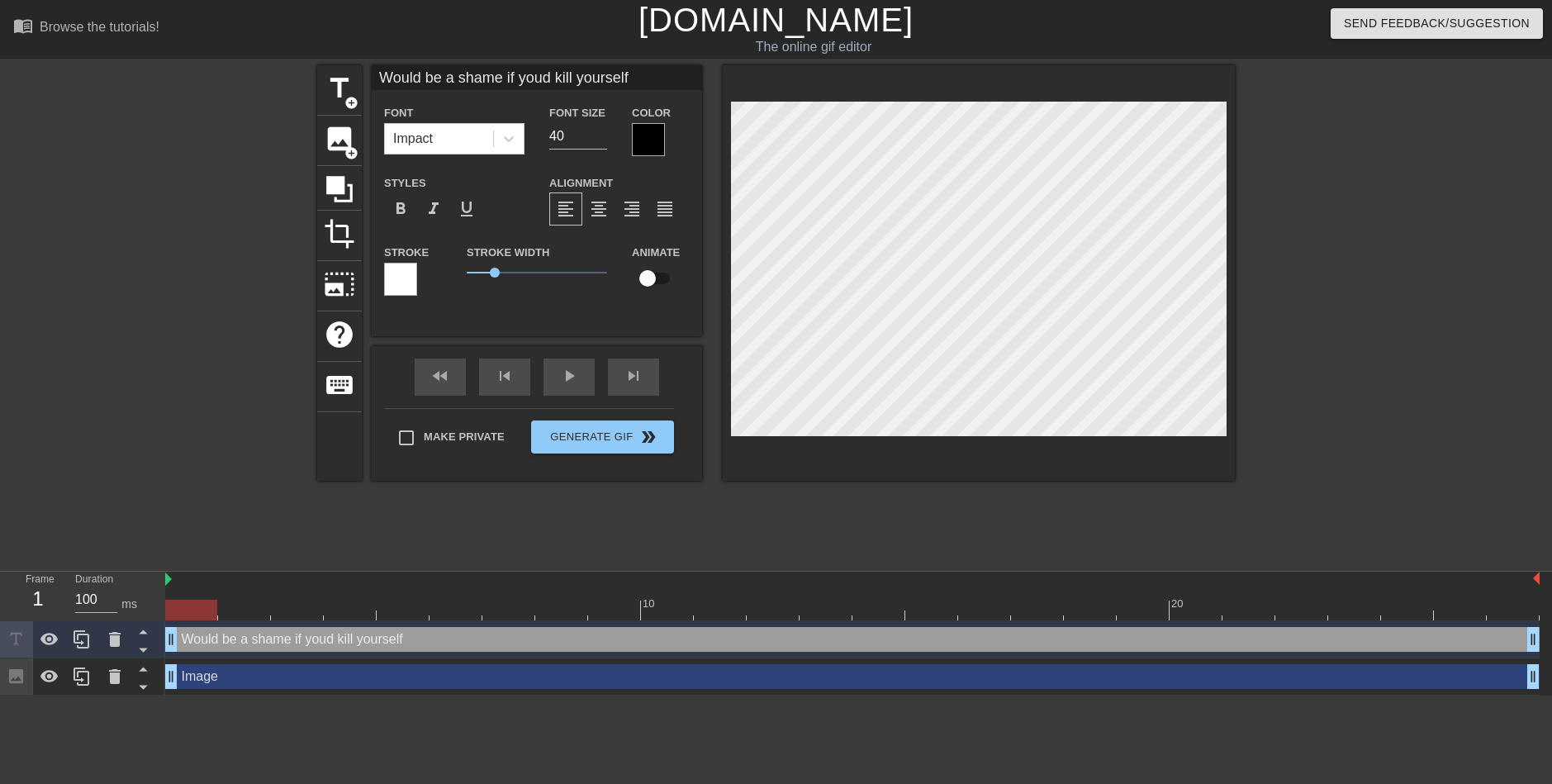
scroll to position [2, 8]
click at [1371, 391] on div at bounding box center [1379, 313] width 248 height 496
click at [1414, 430] on div at bounding box center [1379, 313] width 248 height 496
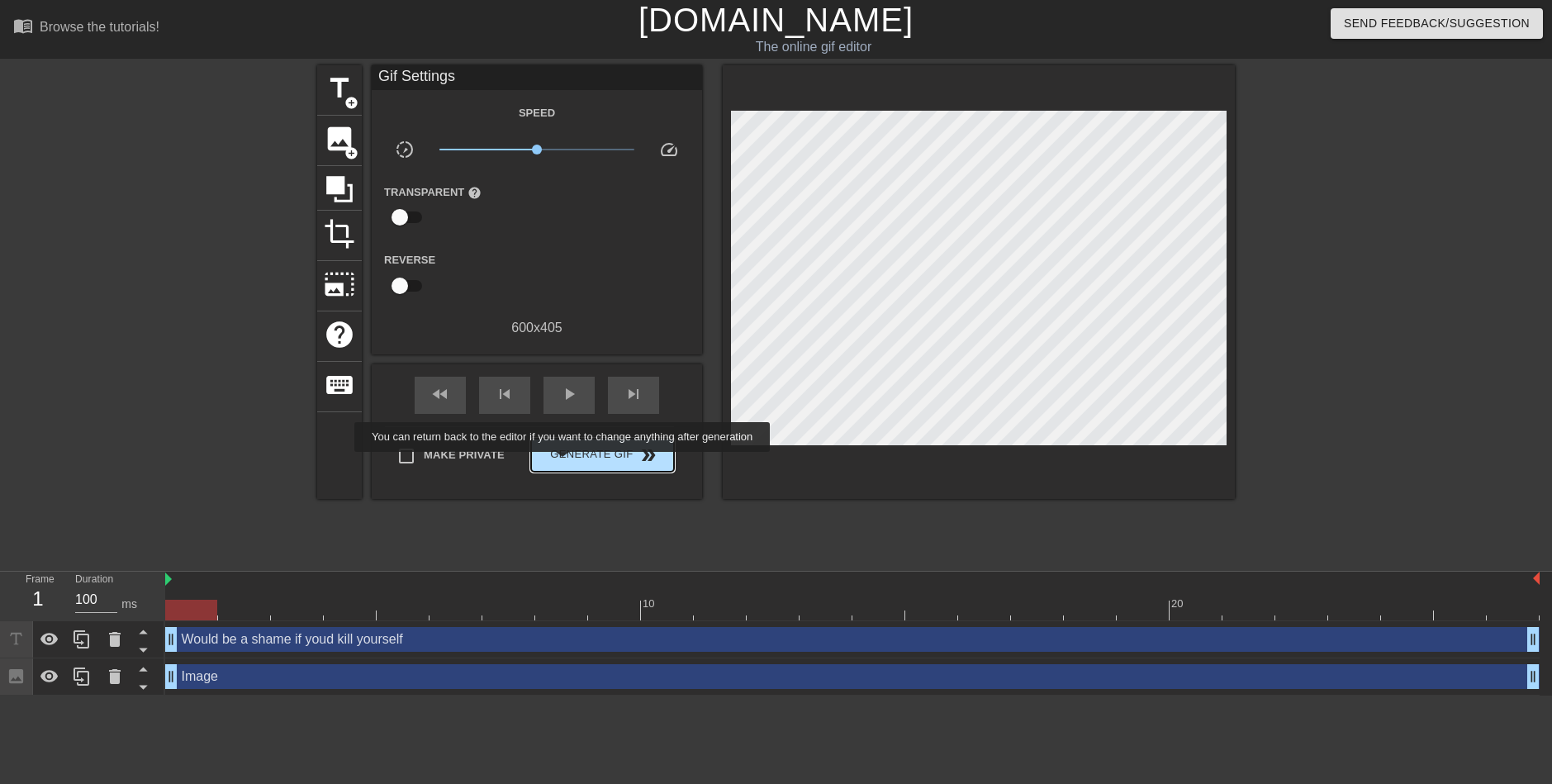
click at [564, 463] on button "Generate Gif double_arrow" at bounding box center [602, 455] width 143 height 33
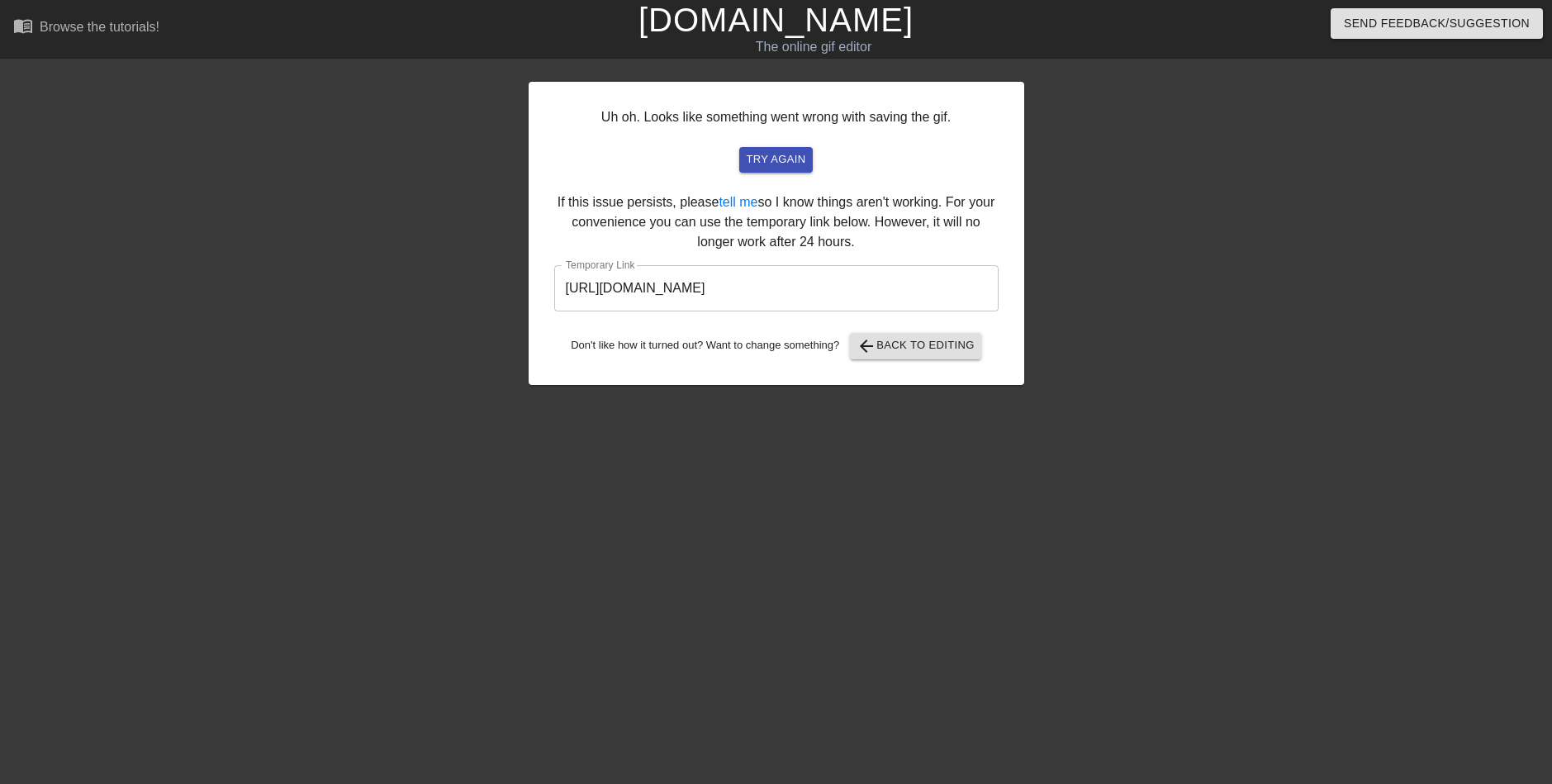
click at [763, 292] on input "https://www.gifntext.com/temp_generations/Oki4zLK8.gif" at bounding box center [776, 288] width 444 height 46
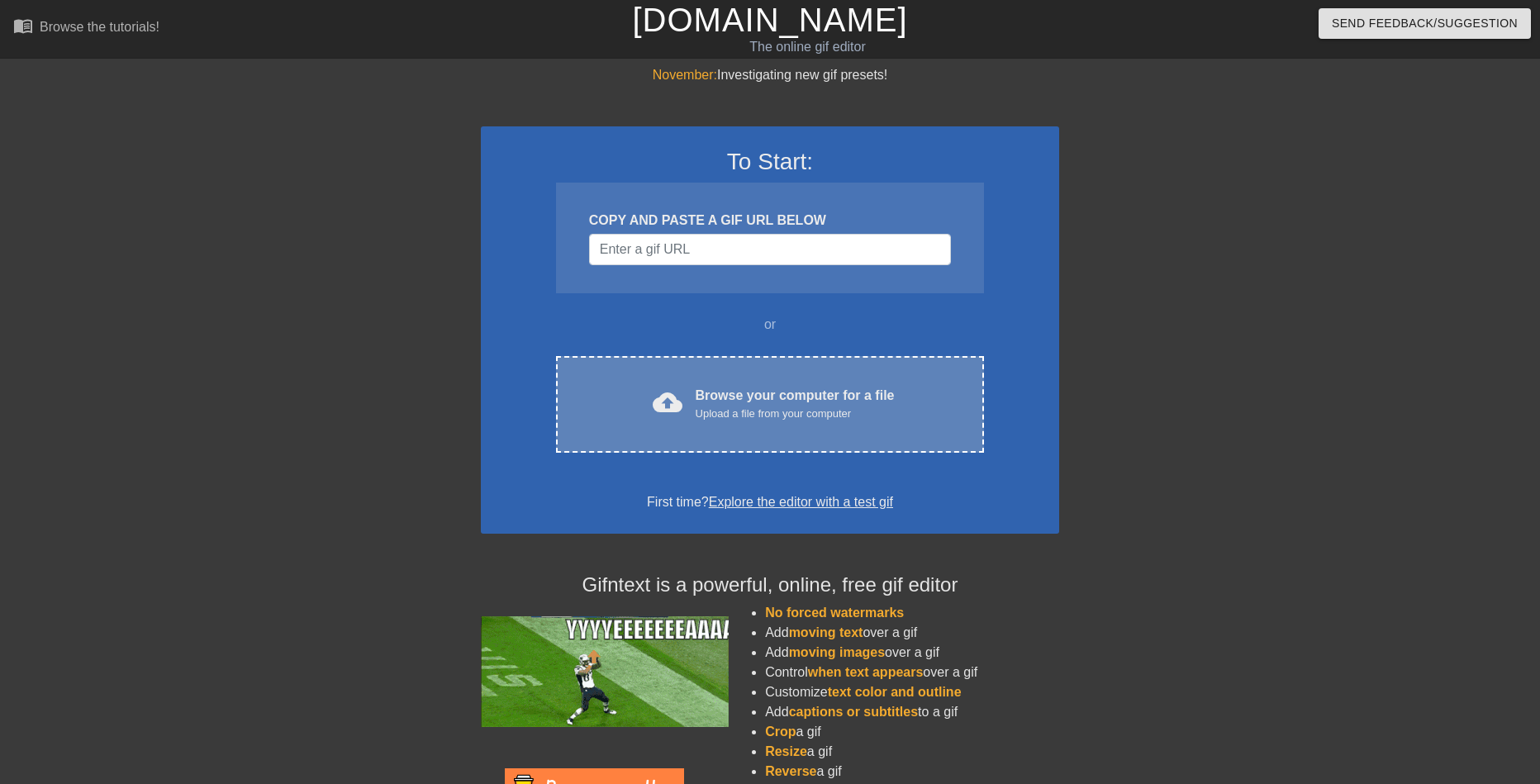
click at [764, 375] on div "cloud_upload Browse your computer for a file Upload a file from your computer C…" at bounding box center [770, 404] width 428 height 97
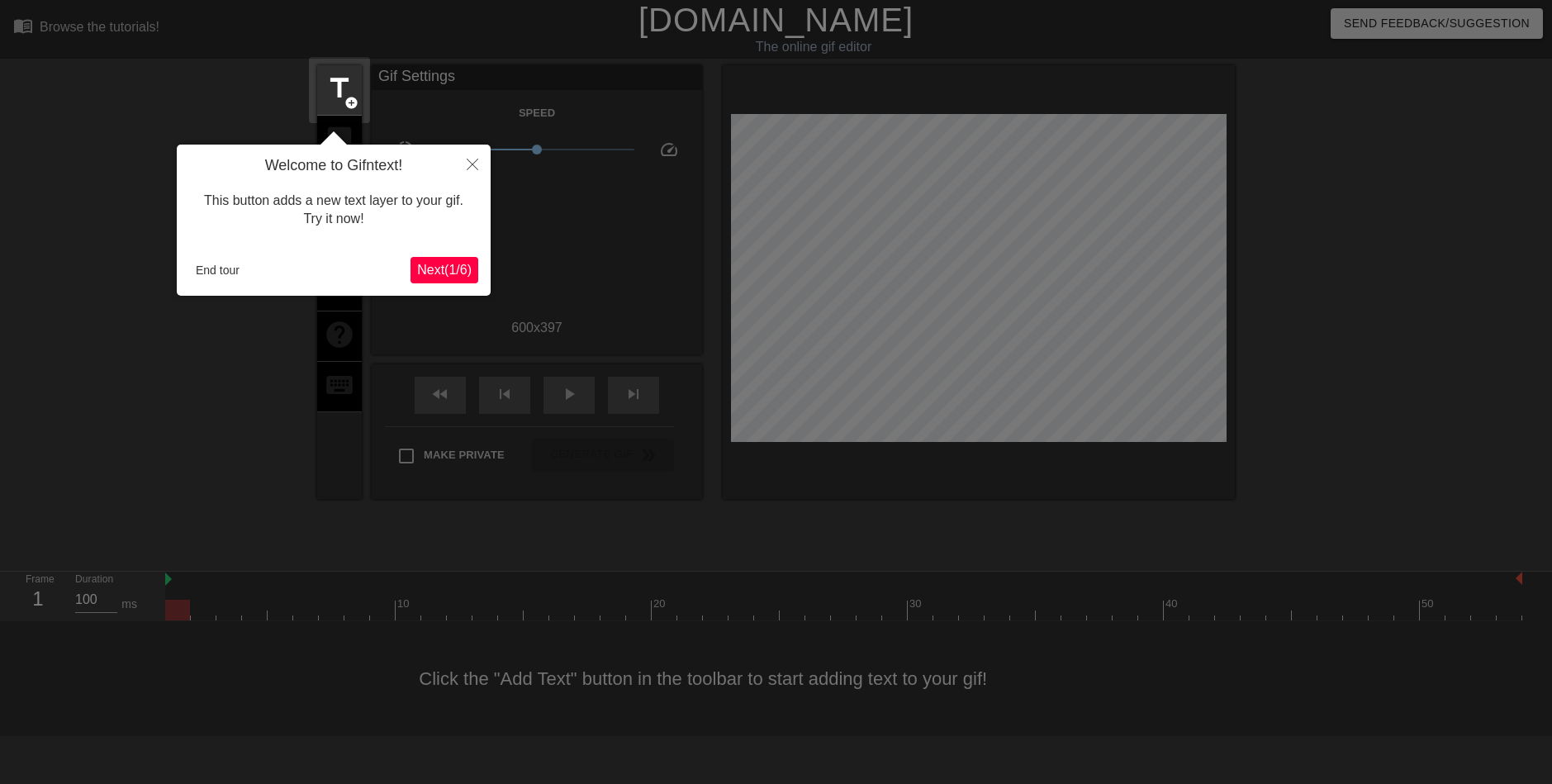
drag, startPoint x: 351, startPoint y: 246, endPoint x: 339, endPoint y: 248, distance: 12.5
click at [351, 246] on div "Welcome to Gifntext! This button adds a new text layer to your gif. Try it now!…" at bounding box center [334, 220] width 314 height 151
click at [245, 273] on button "End tour" at bounding box center [217, 270] width 57 height 25
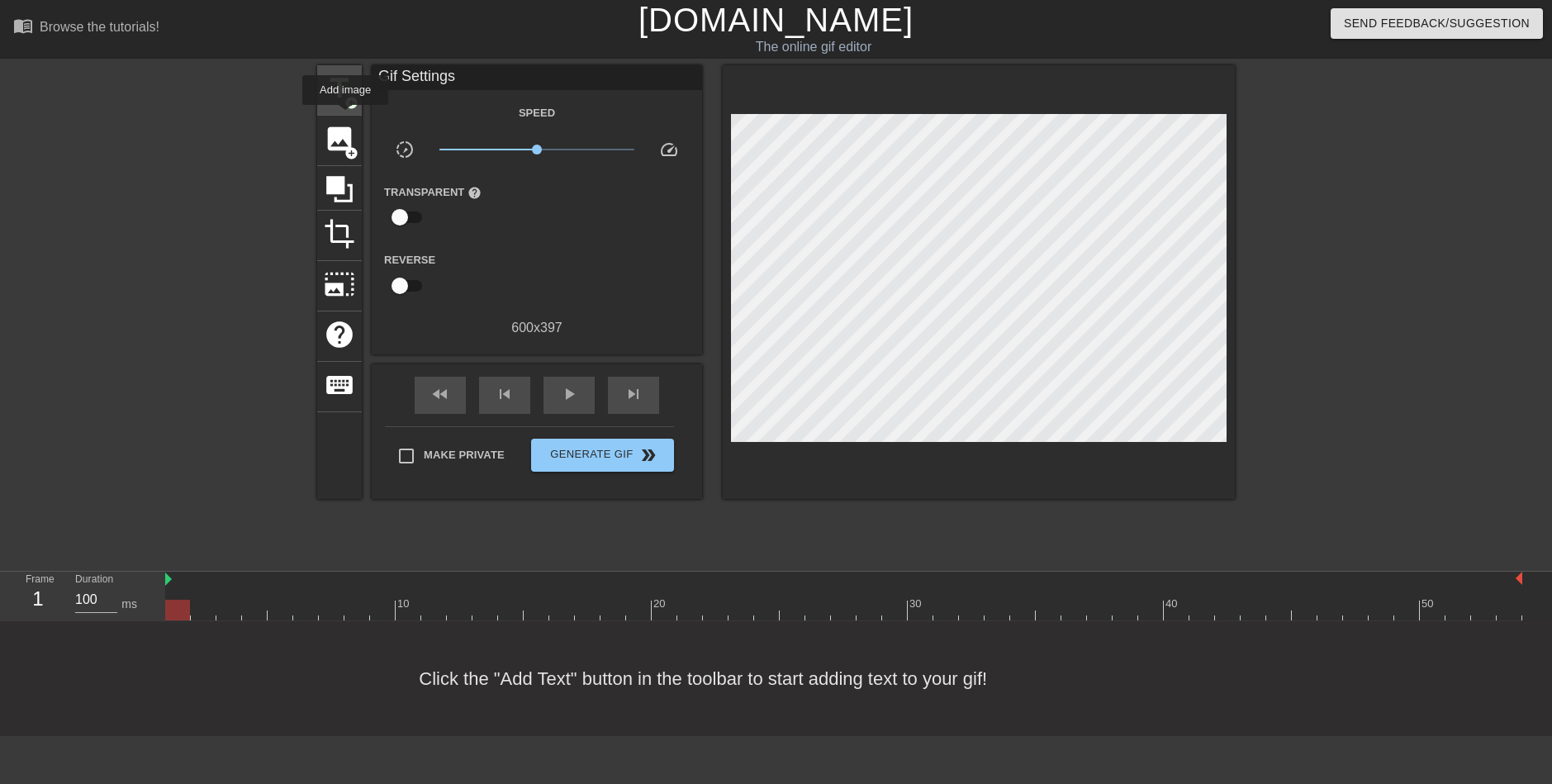
click at [346, 91] on span "title" at bounding box center [339, 88] width 31 height 31
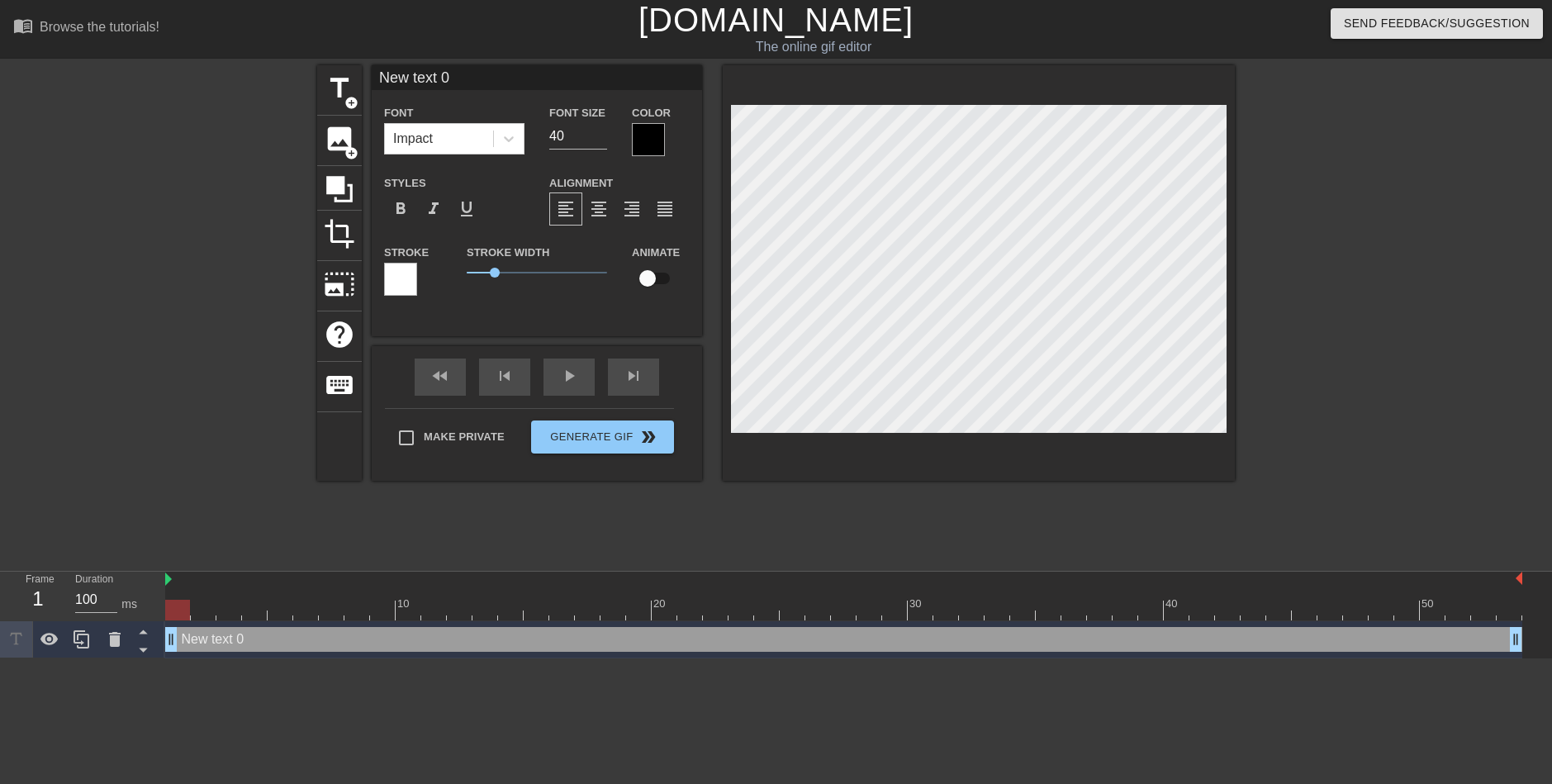
paste textarea "she saw me sleeping with my dick hanging out"
type input "she saw me sleeping with my dick hanging out"
type textarea "she saw me sleeping with my dick hanging out"
click at [1393, 328] on div at bounding box center [1379, 313] width 248 height 496
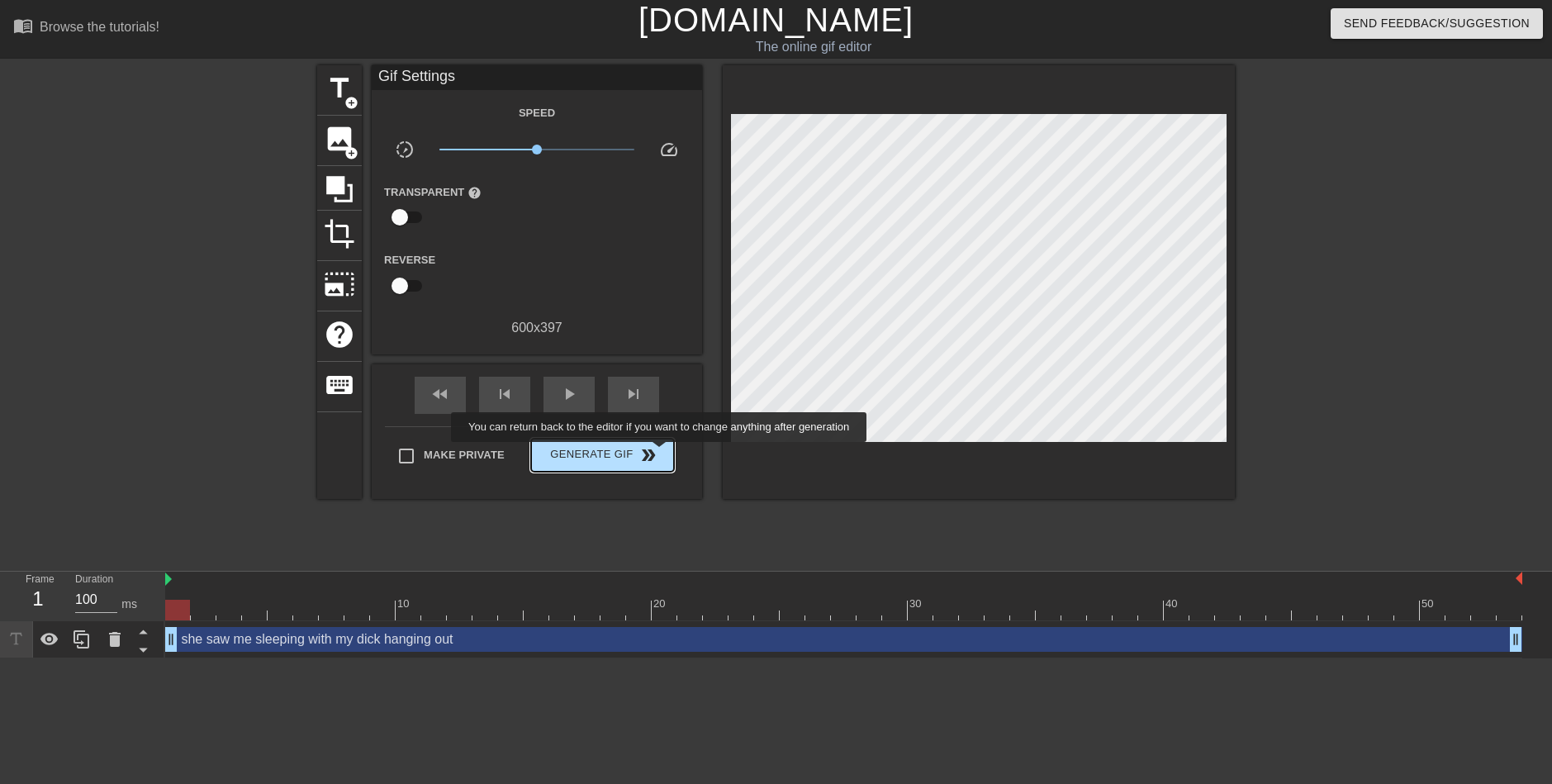
click at [651, 458] on span "double_arrow" at bounding box center [649, 455] width 20 height 20
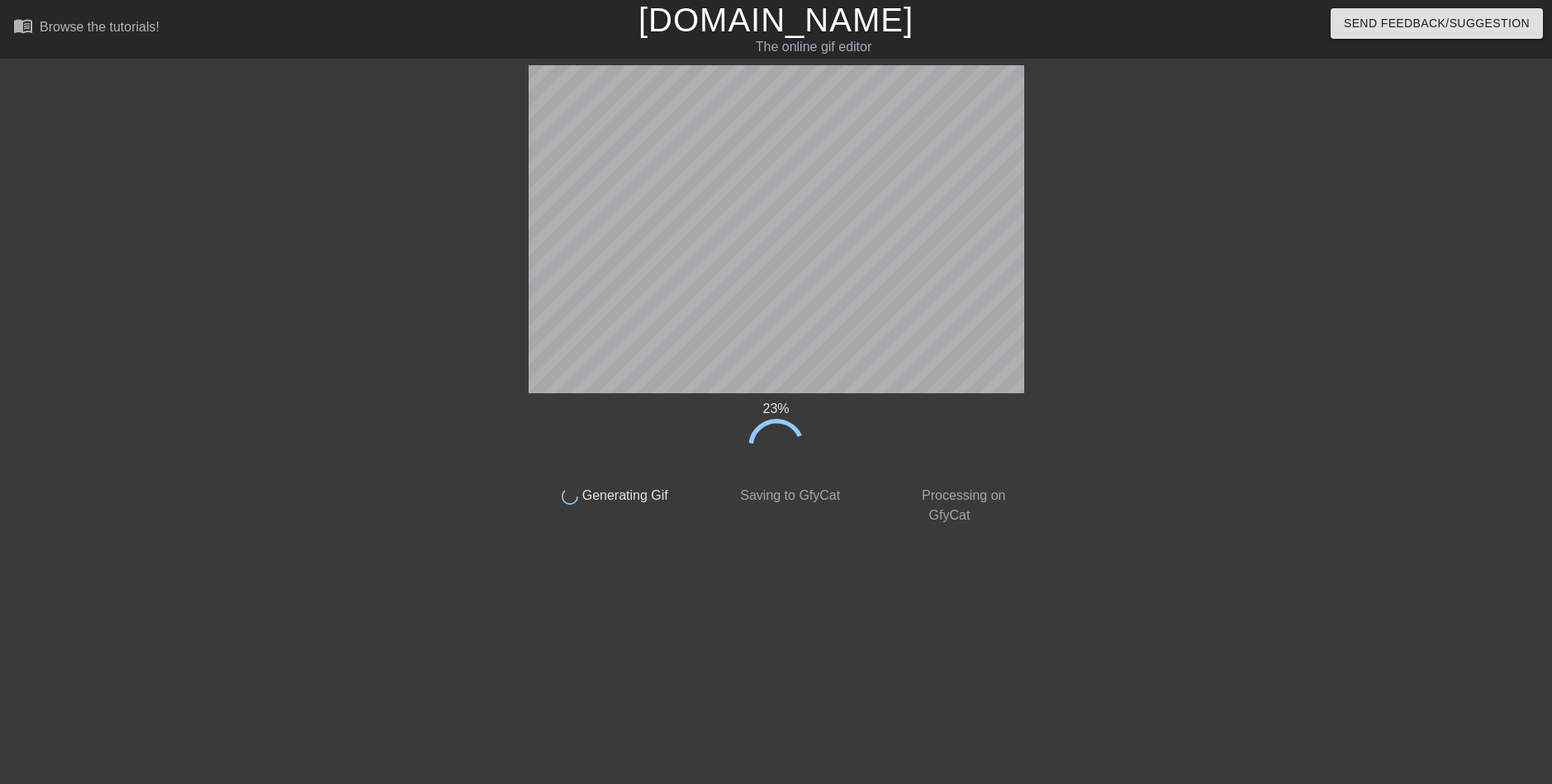
click at [459, 568] on html "menu_book Browse the tutorials! [DOMAIN_NAME] The online gif editor Send Feedba…" at bounding box center [776, 284] width 1552 height 568
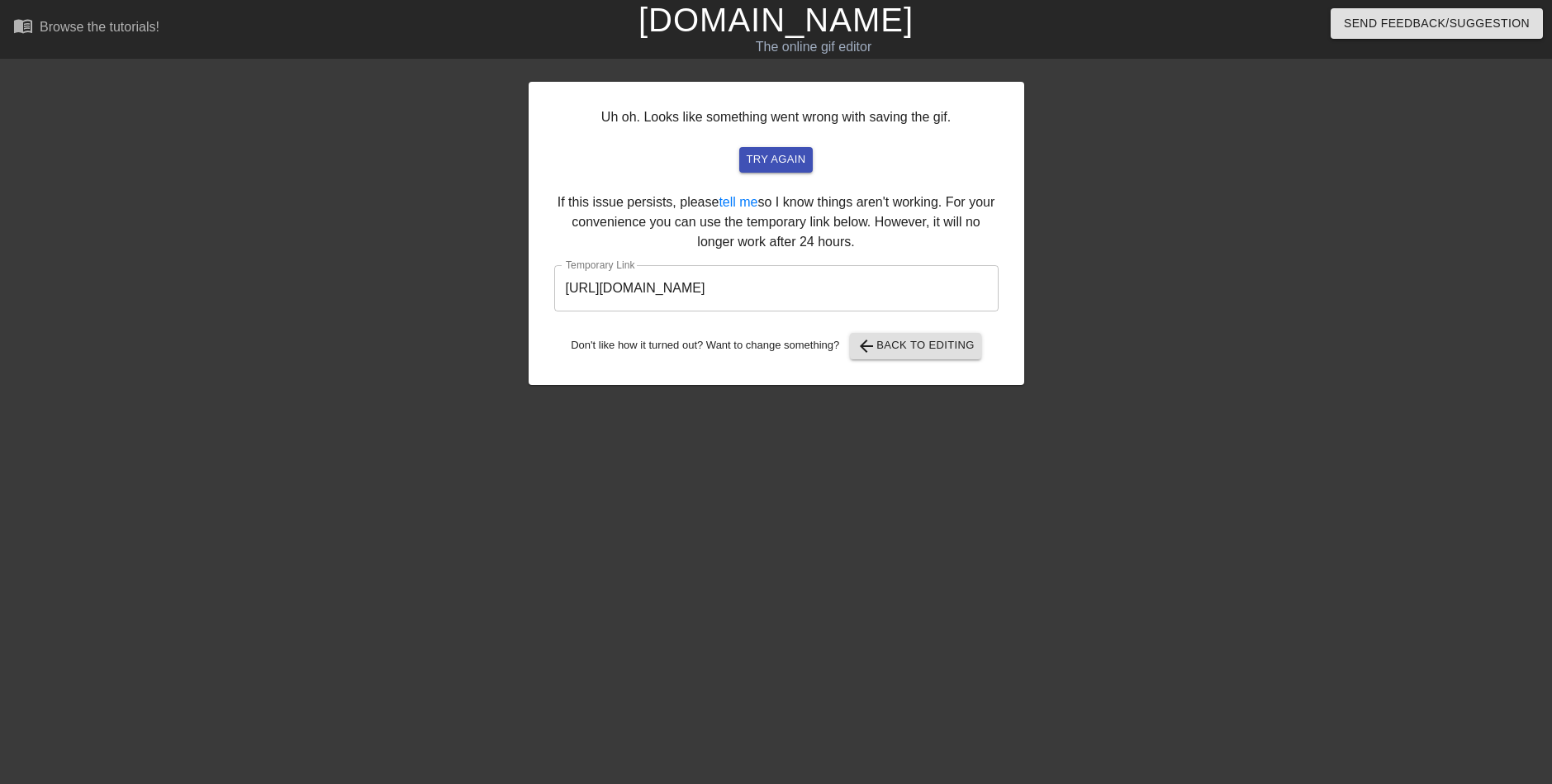
click at [717, 297] on input "[URL][DOMAIN_NAME]" at bounding box center [776, 288] width 444 height 46
